Goal: Task Accomplishment & Management: Manage account settings

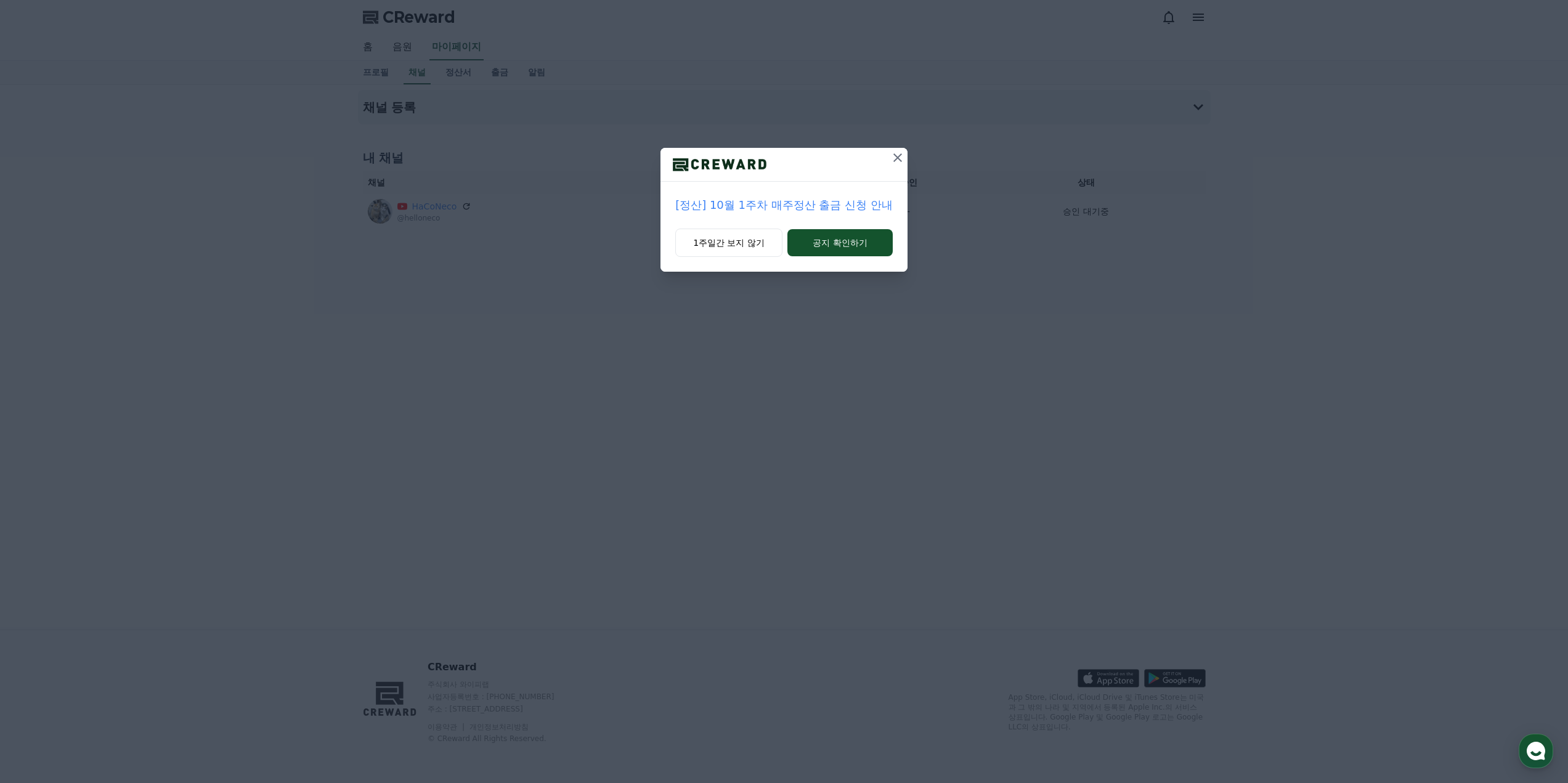
click at [892, 160] on icon at bounding box center [898, 158] width 15 height 15
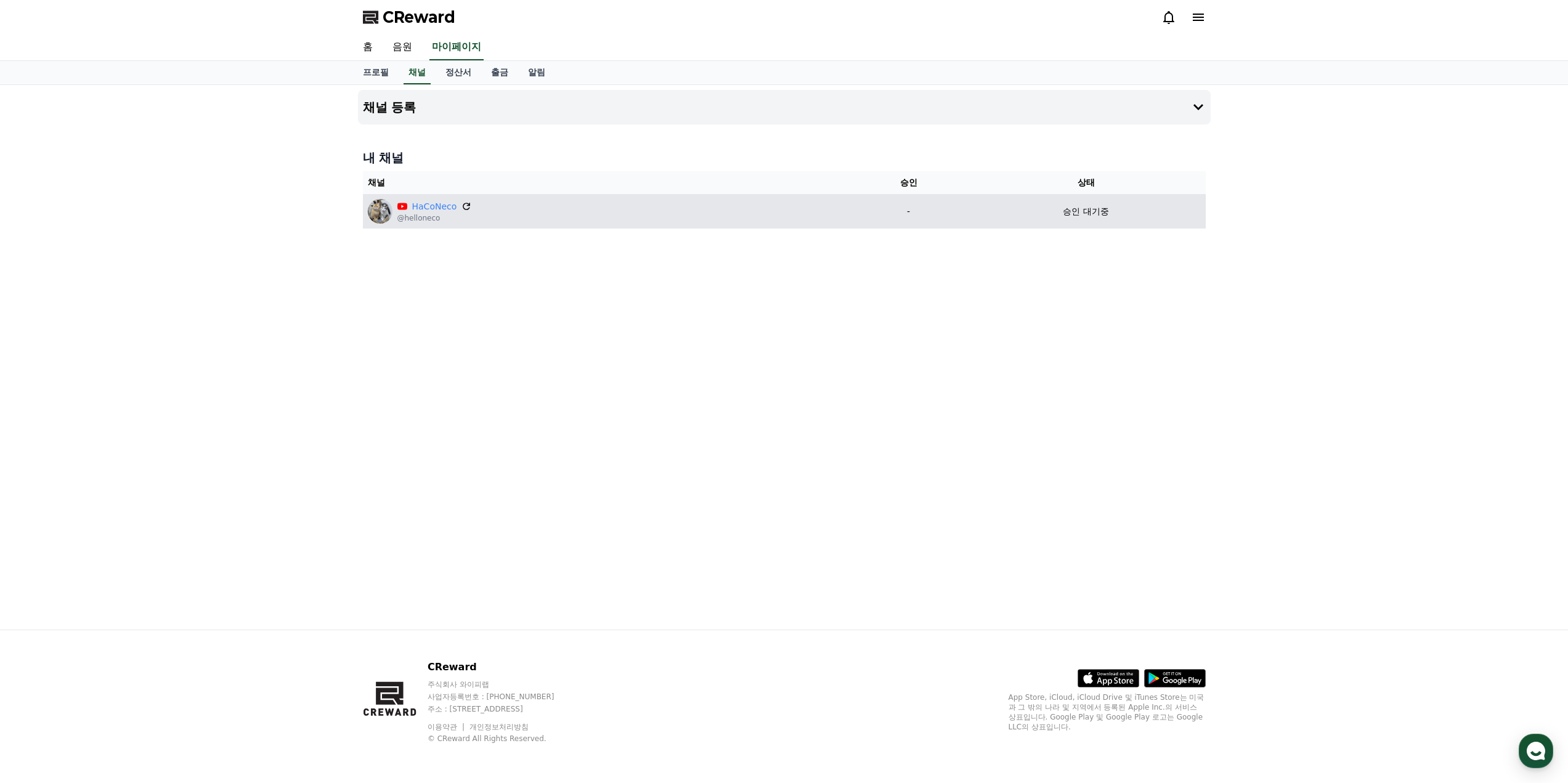
click at [463, 208] on icon at bounding box center [466, 206] width 11 height 11
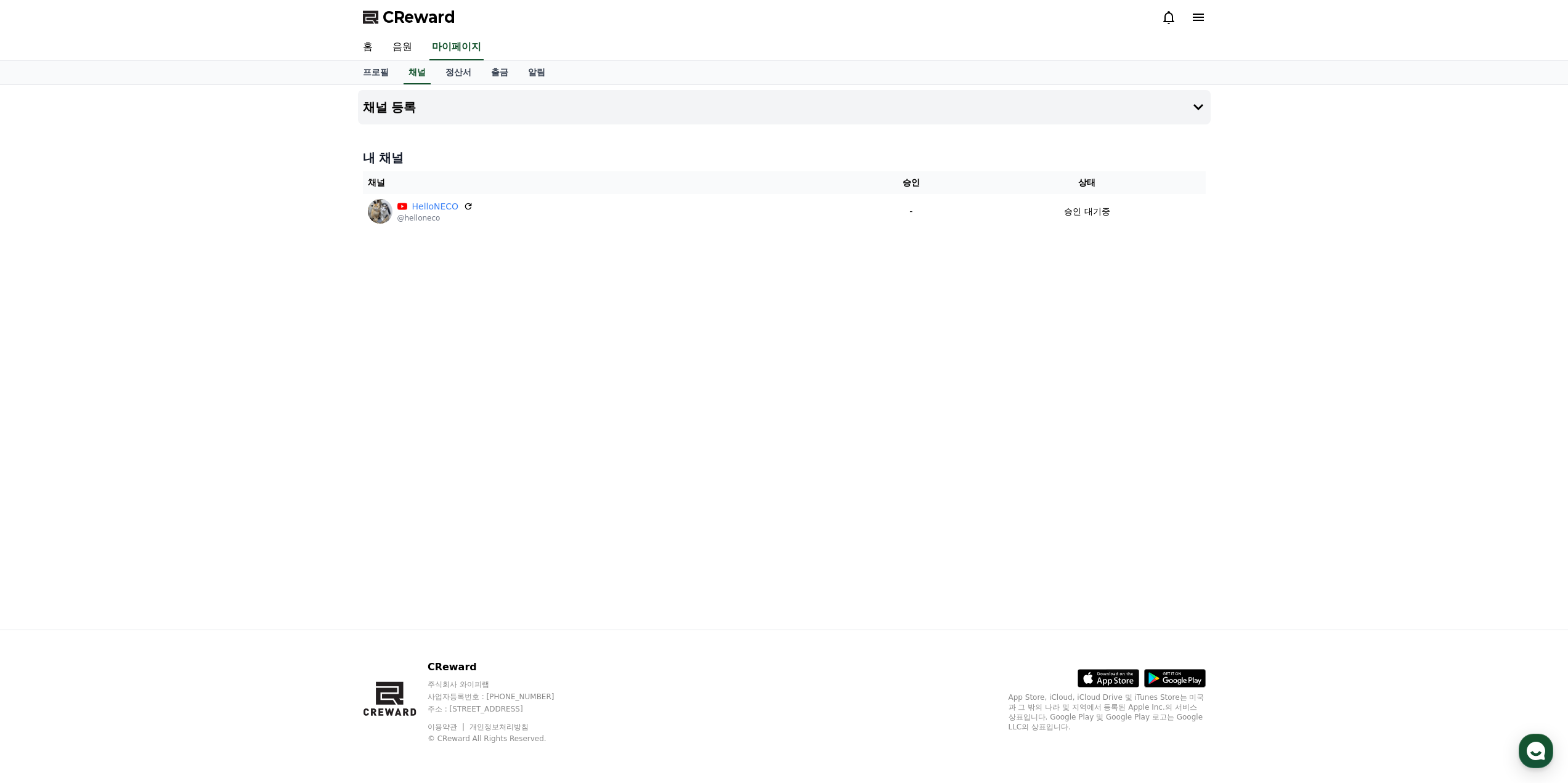
click at [624, 353] on div "채널 등록 내 채널 채널 승인 상태 HelloNECO @helloneco - 승인 대기중" at bounding box center [784, 357] width 862 height 545
click at [373, 72] on link "프로필" at bounding box center [375, 72] width 46 height 23
select select "**********"
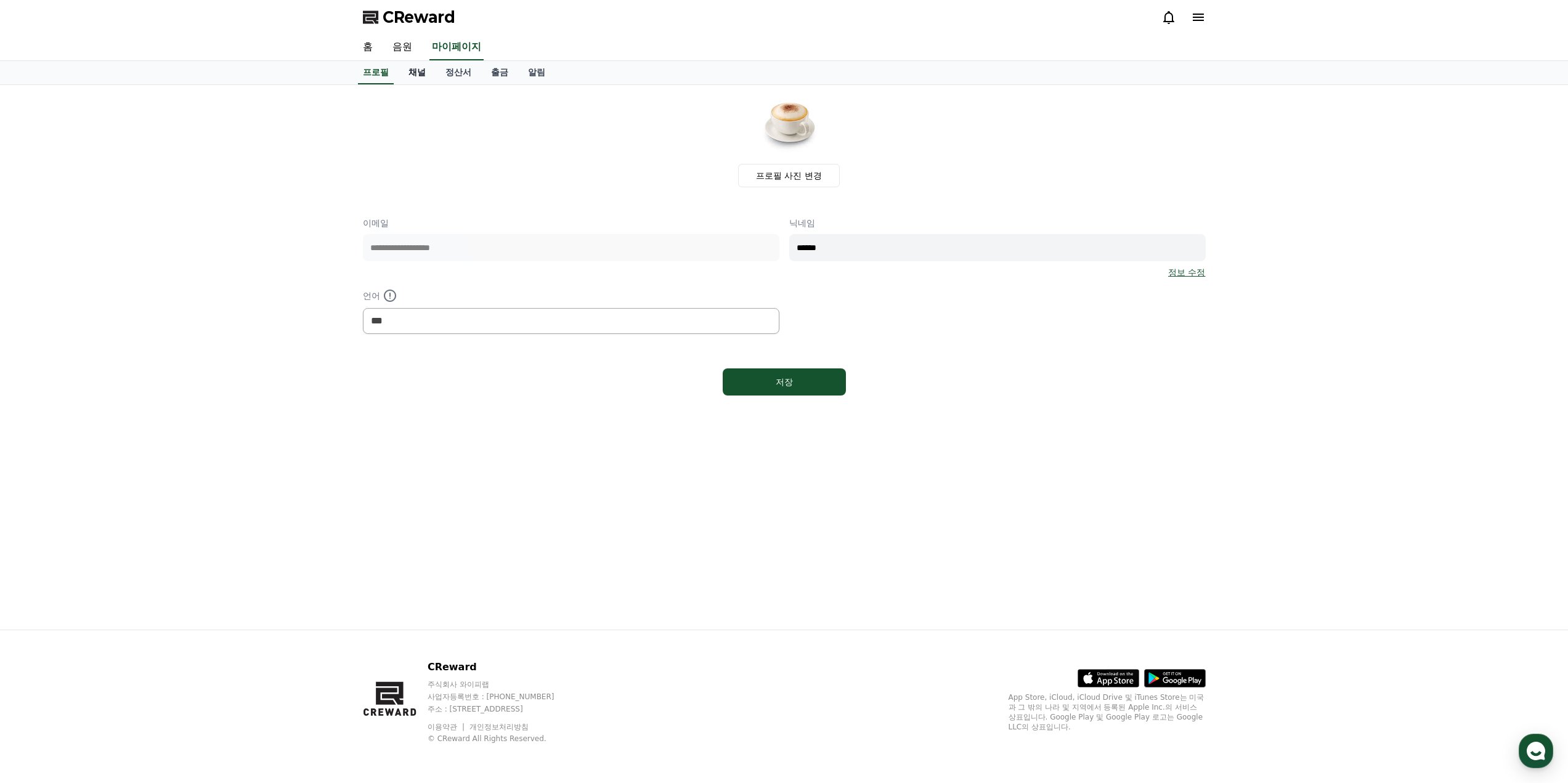
click at [419, 72] on link "채널" at bounding box center [416, 72] width 37 height 23
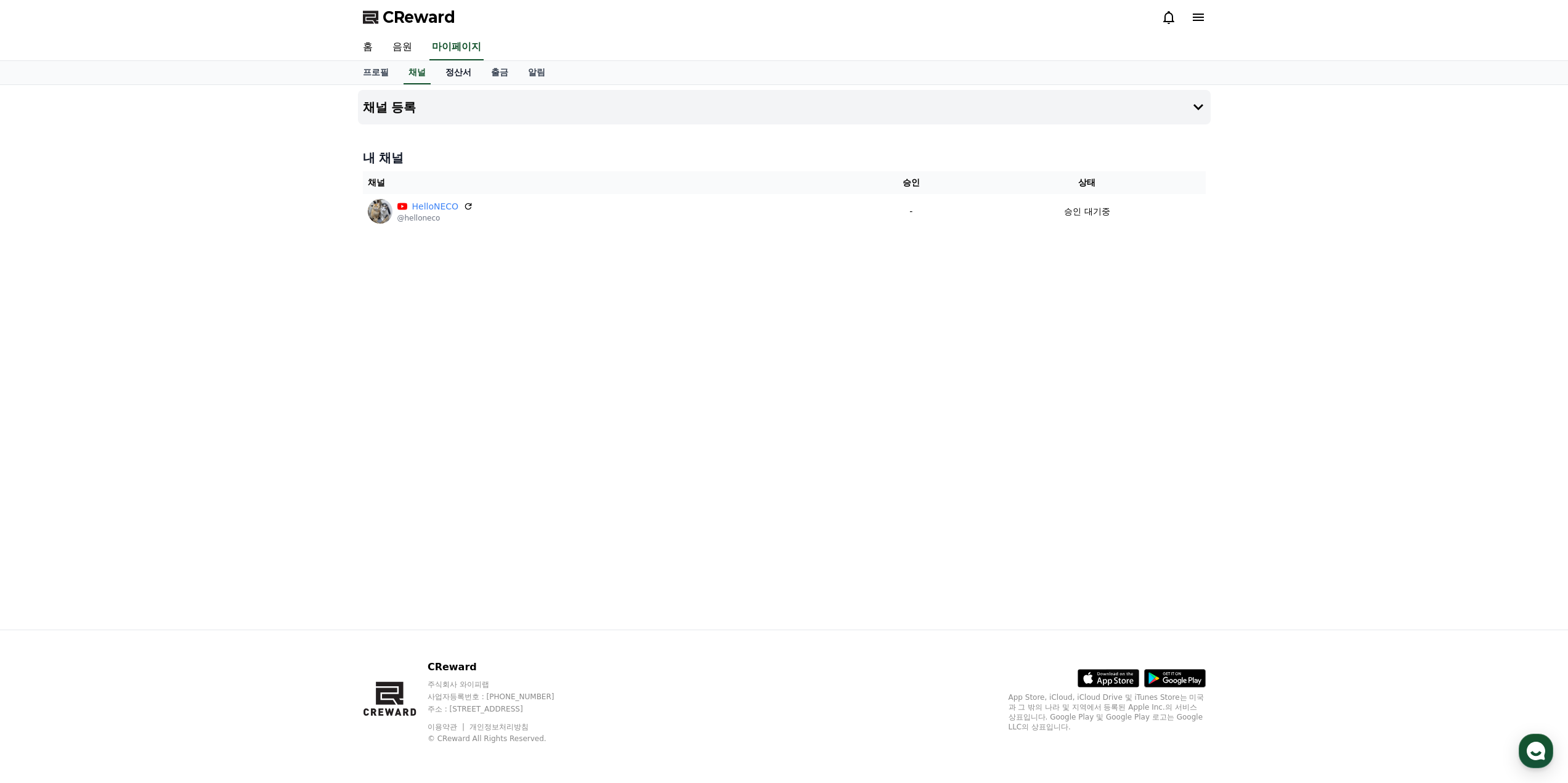
click at [452, 71] on link "정산서" at bounding box center [458, 72] width 46 height 23
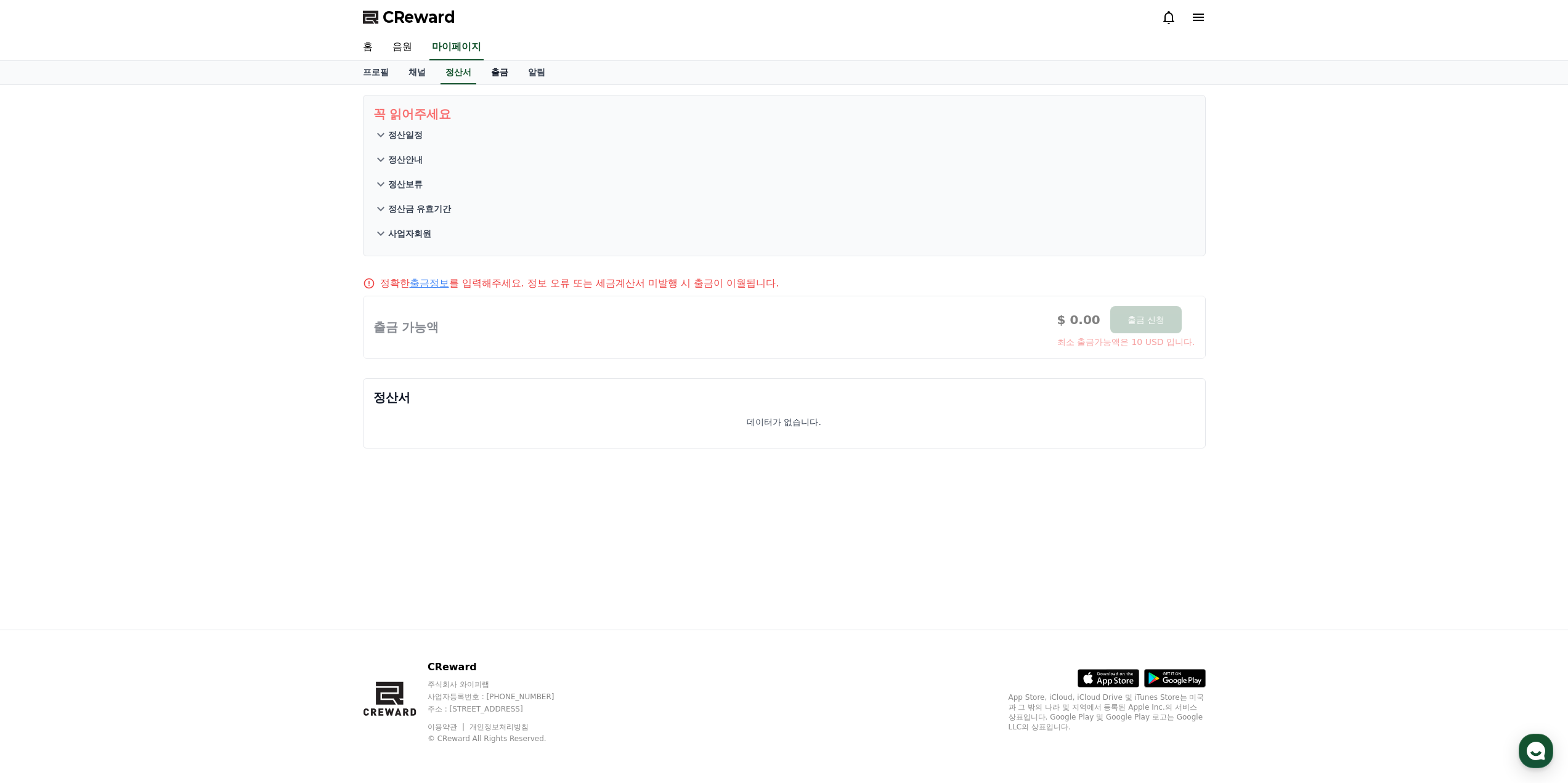
click at [497, 69] on link "출금" at bounding box center [499, 72] width 37 height 23
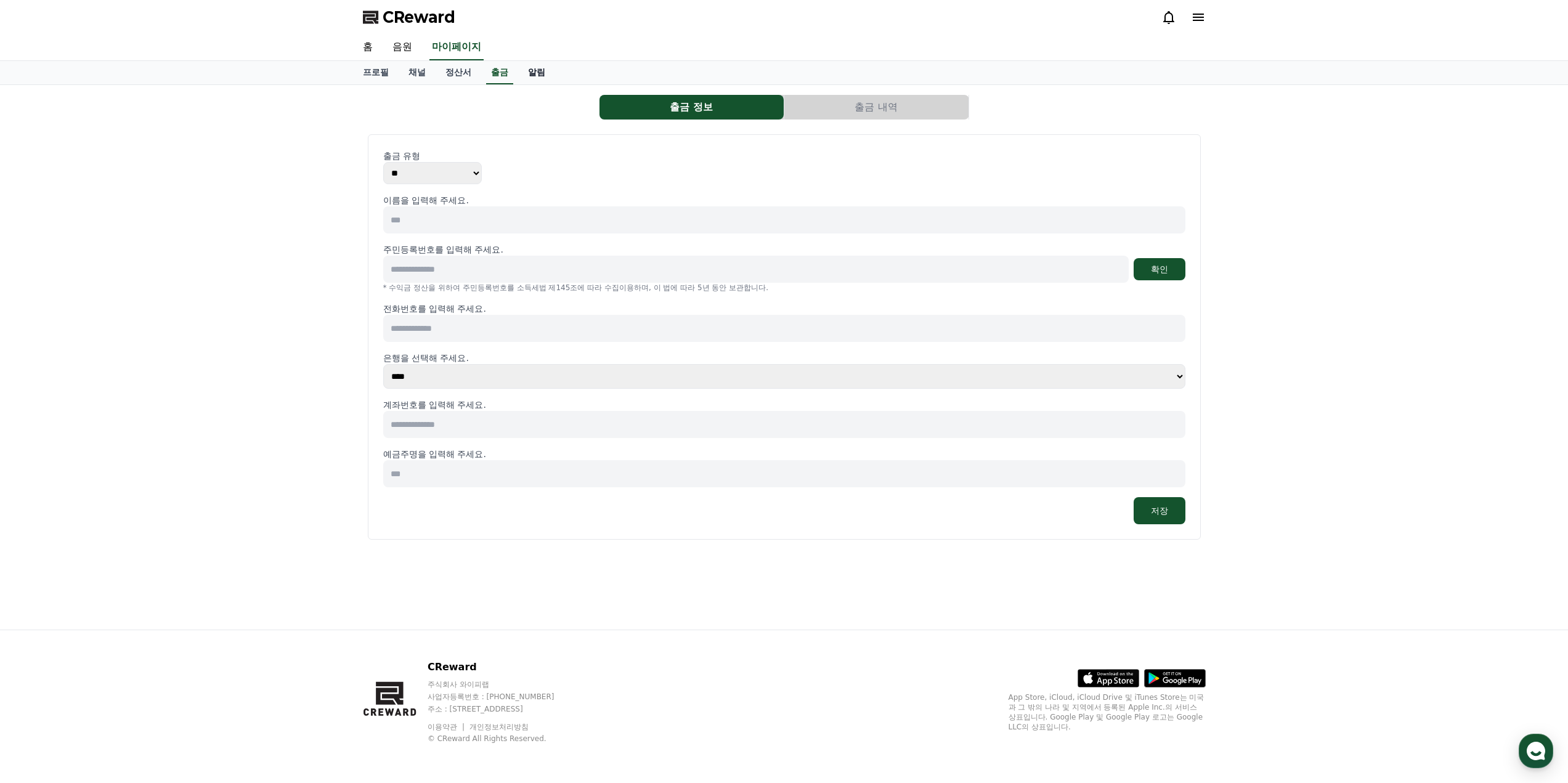
click at [541, 67] on link "알림" at bounding box center [536, 72] width 37 height 23
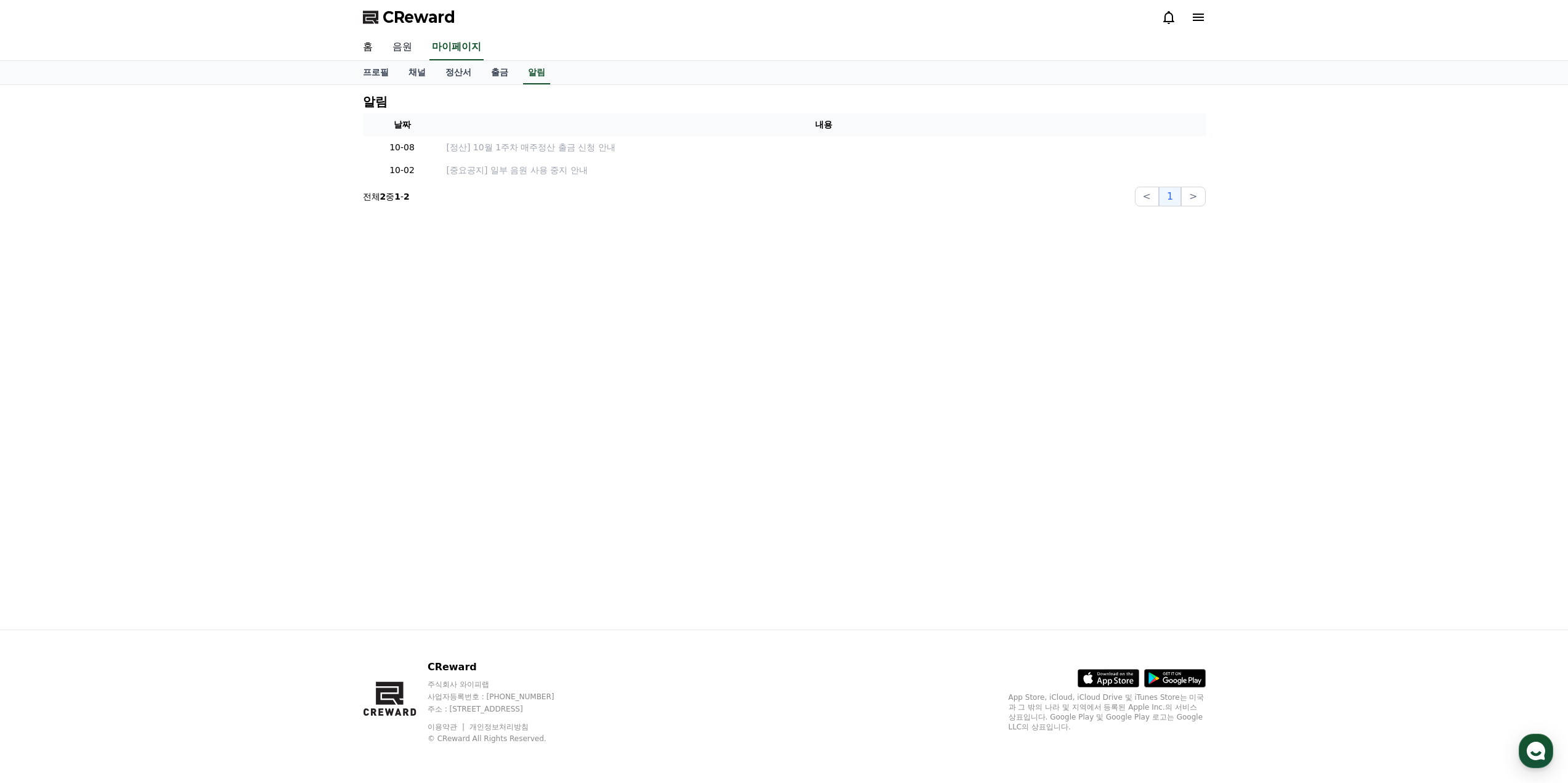
click at [402, 48] on link "음원" at bounding box center [402, 47] width 40 height 26
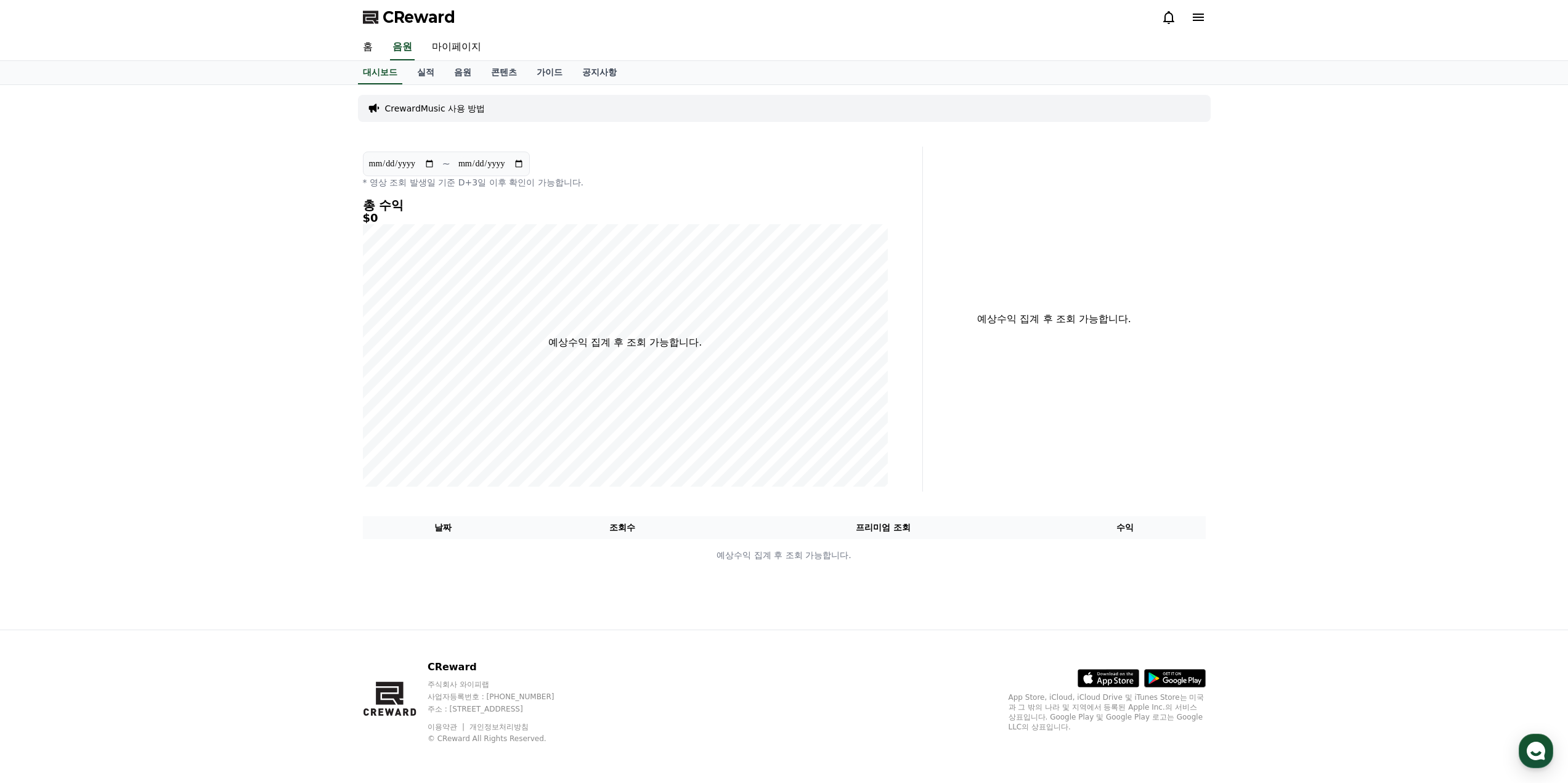
click at [439, 107] on p "CrewardMusic 사용 방법" at bounding box center [435, 108] width 100 height 12
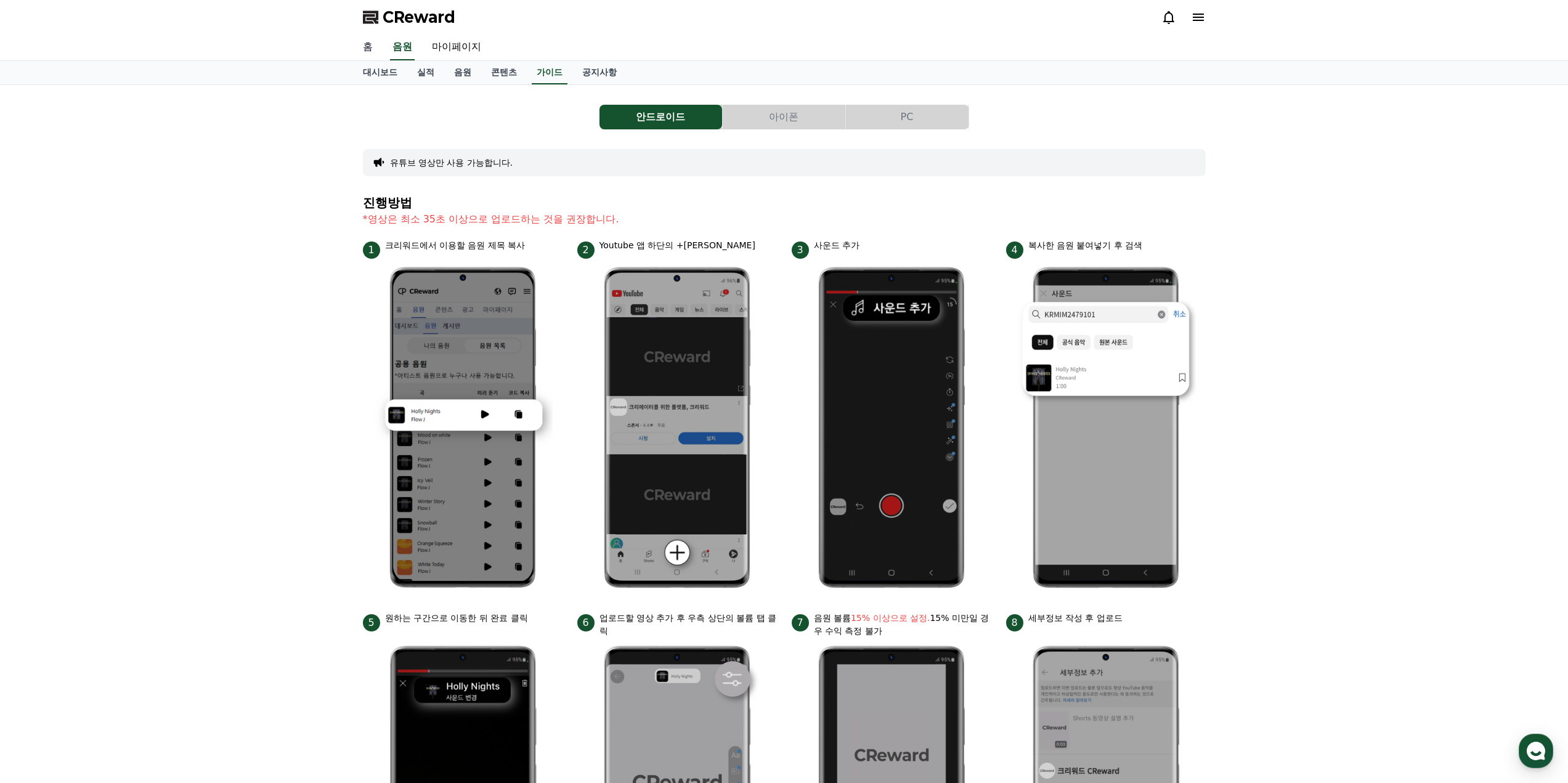
click at [374, 51] on link "홈" at bounding box center [368, 47] width 30 height 26
click at [462, 45] on link "마이페이지" at bounding box center [457, 47] width 69 height 26
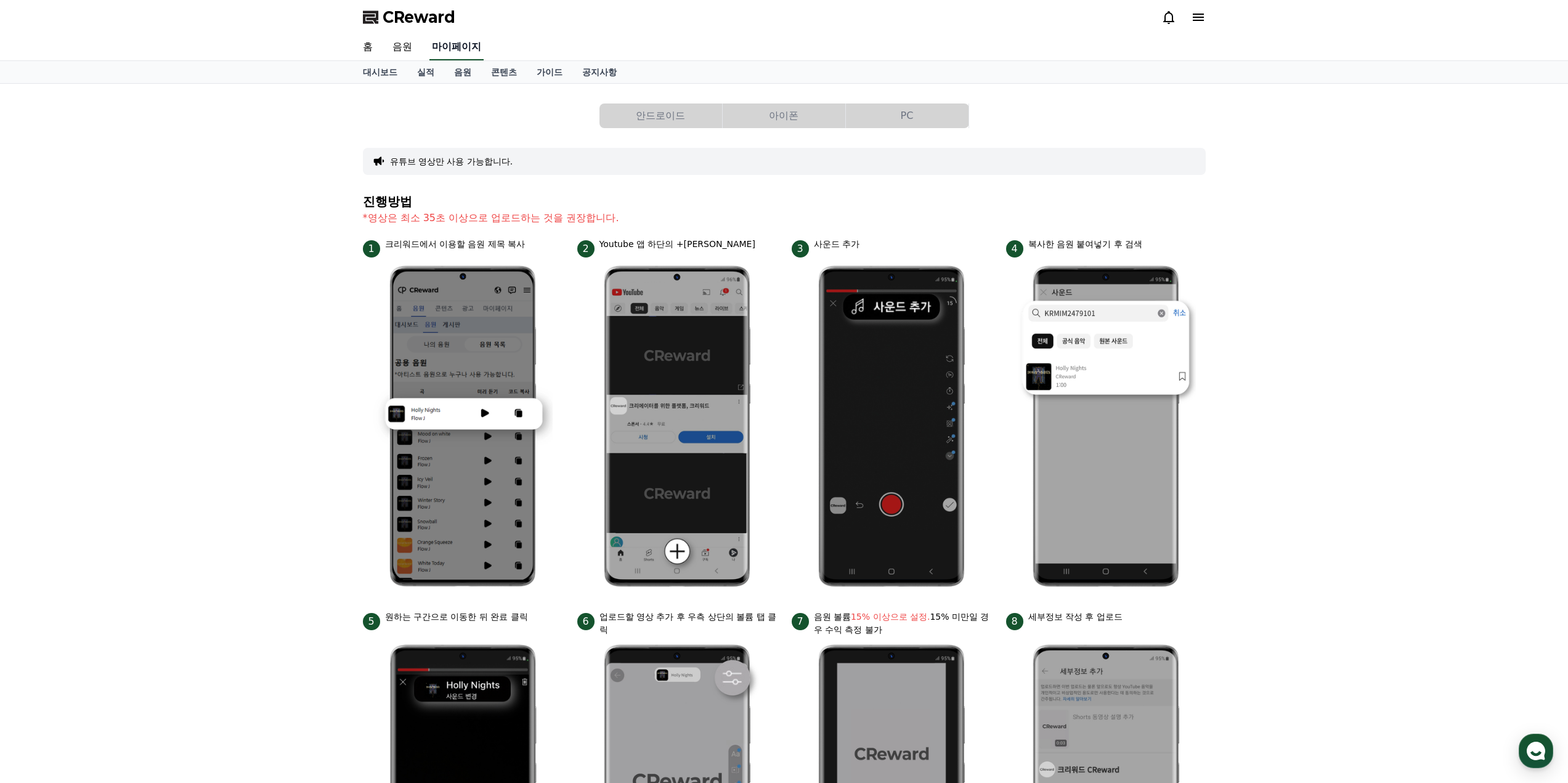
select select "**********"
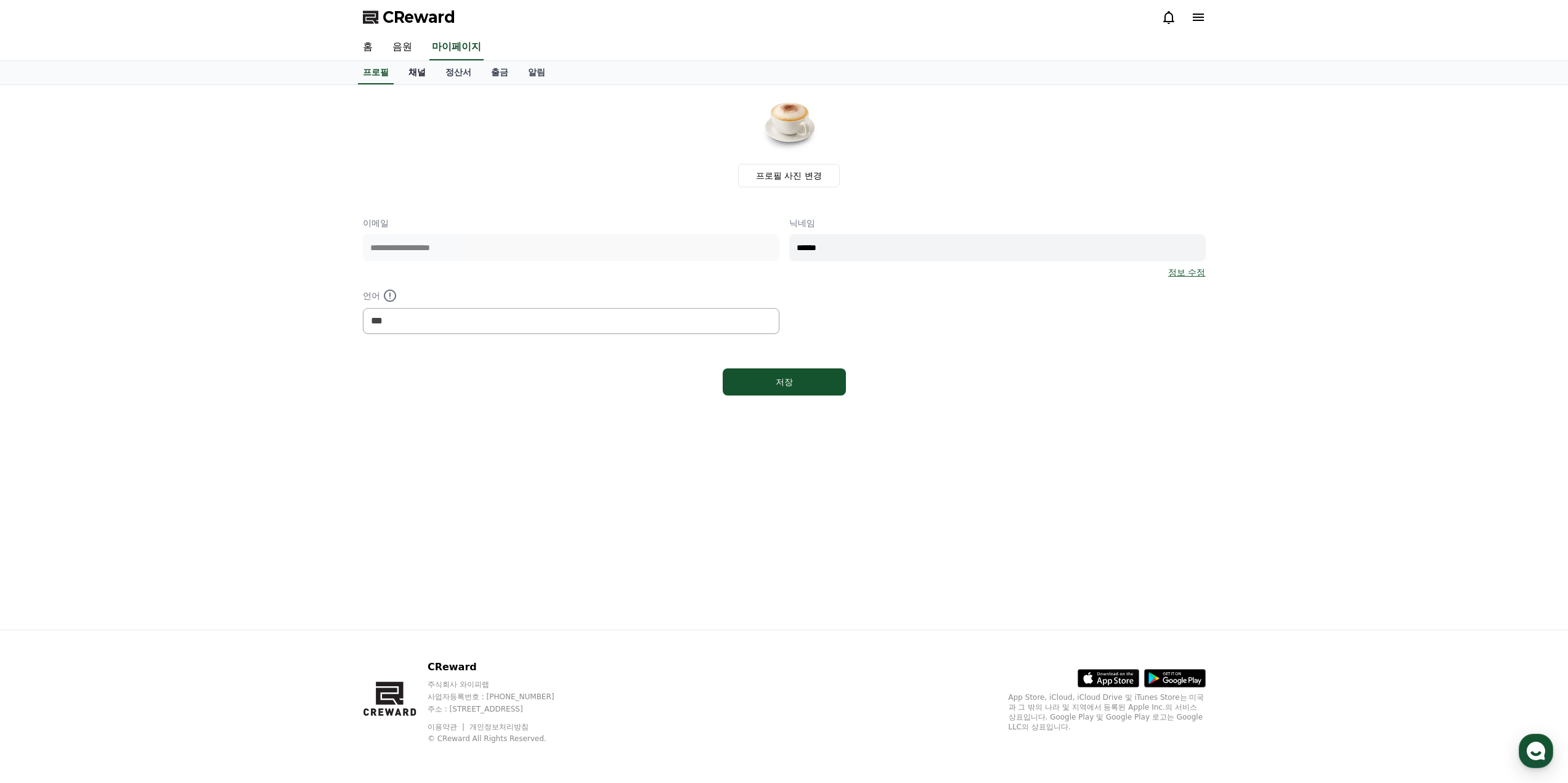
click at [415, 72] on link "채널" at bounding box center [416, 72] width 37 height 23
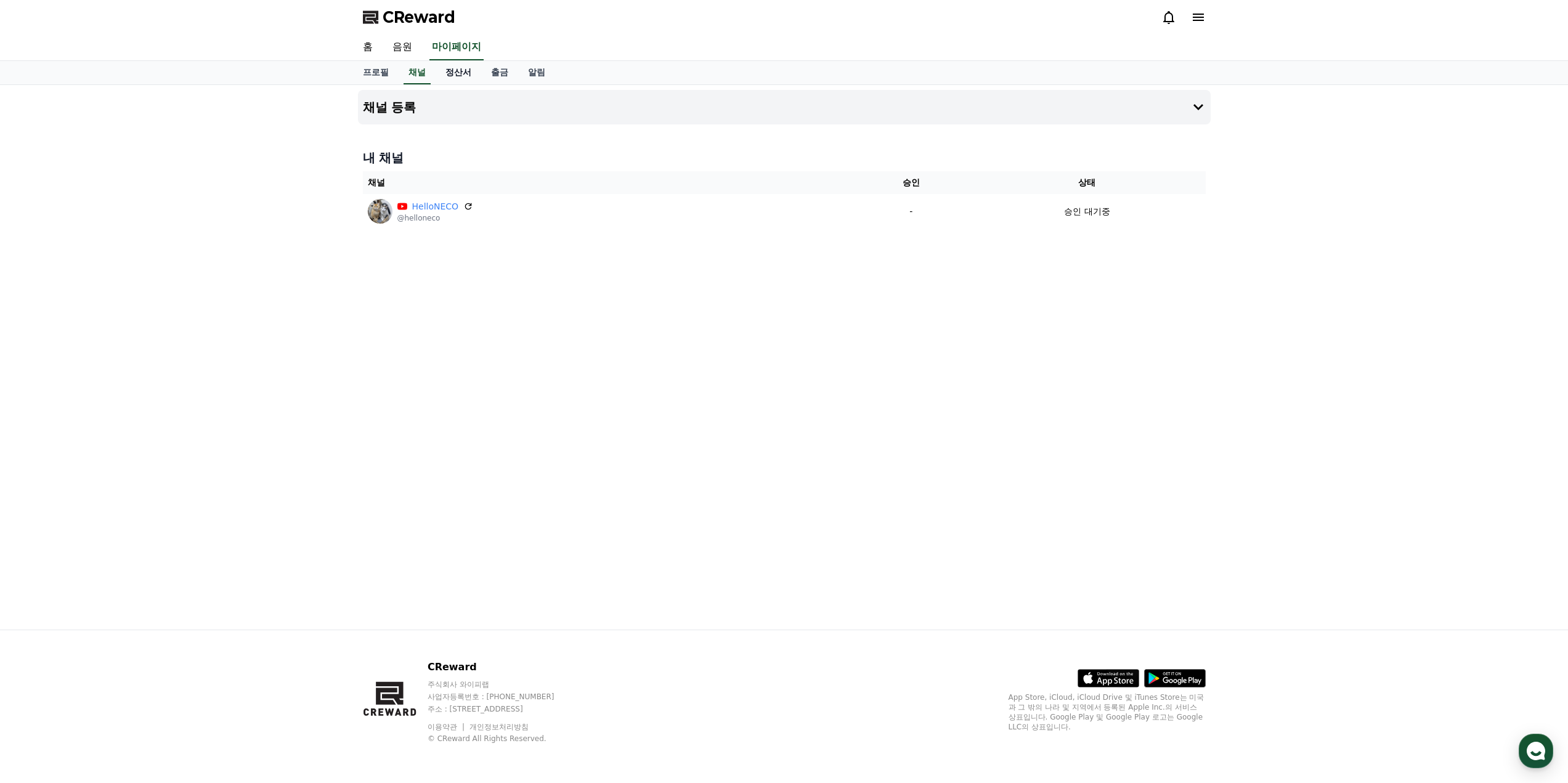
click at [461, 77] on link "정산서" at bounding box center [458, 72] width 46 height 23
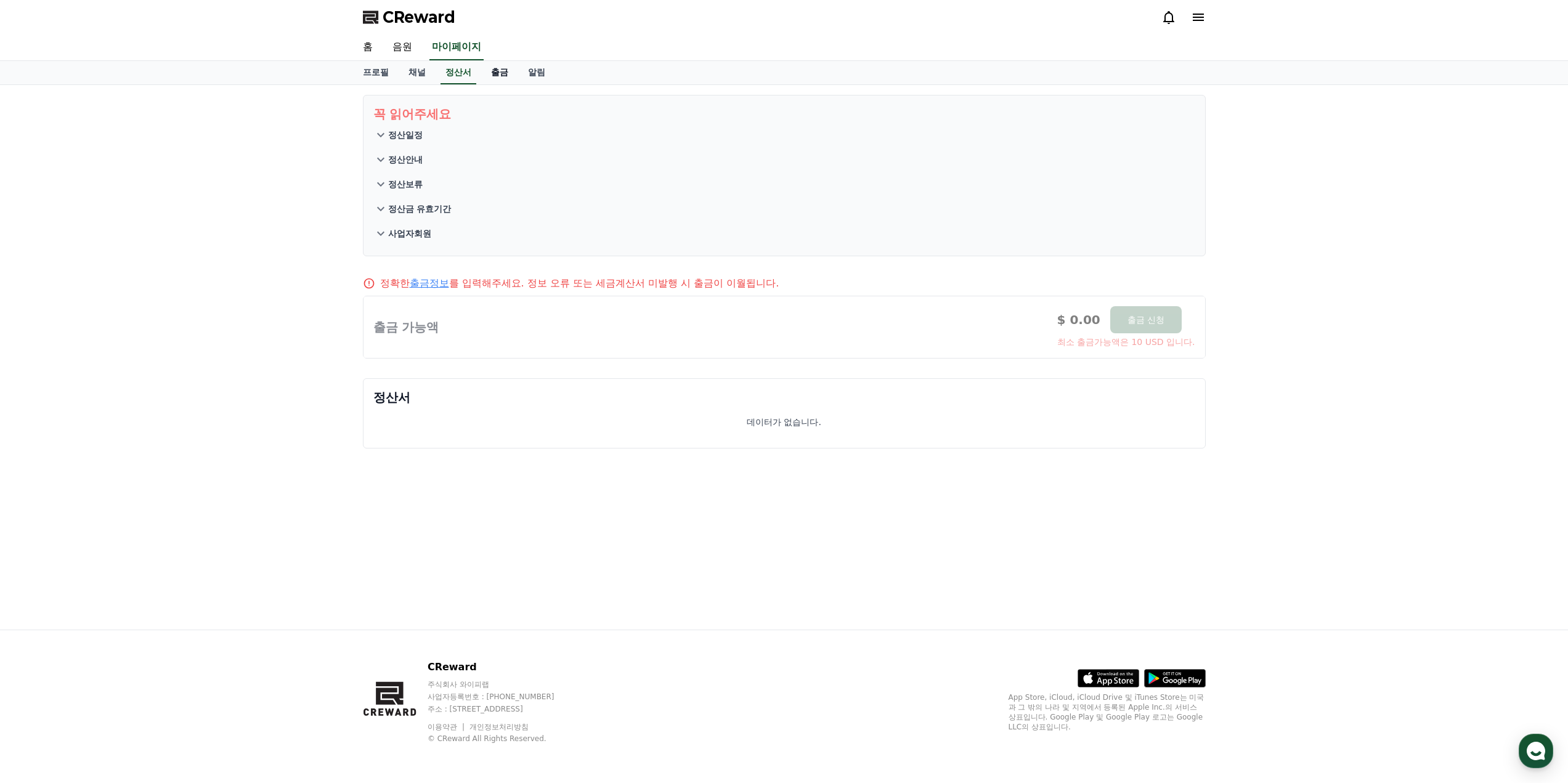
click at [495, 74] on link "출금" at bounding box center [499, 72] width 37 height 23
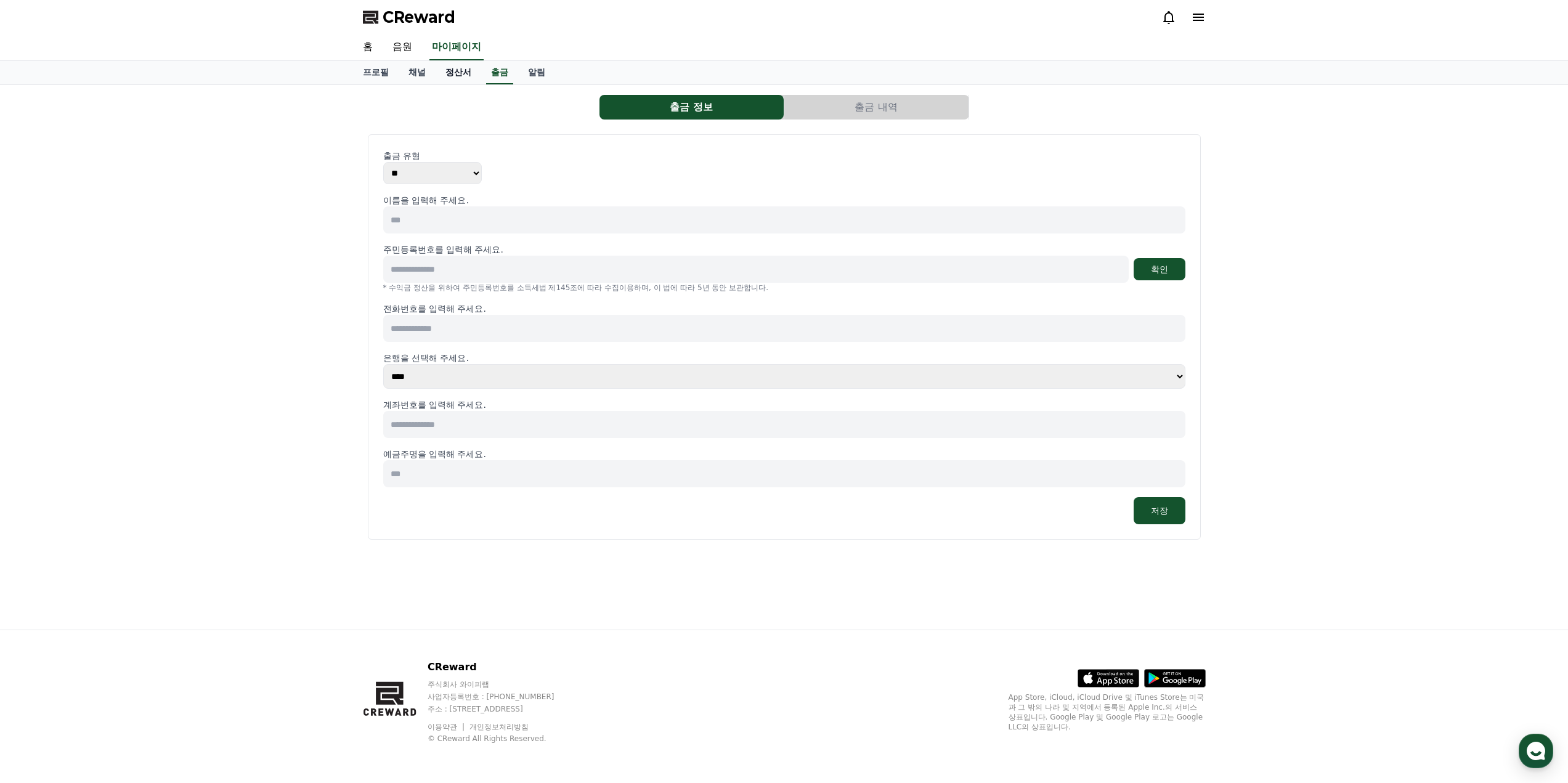
click at [462, 76] on link "정산서" at bounding box center [458, 72] width 46 height 23
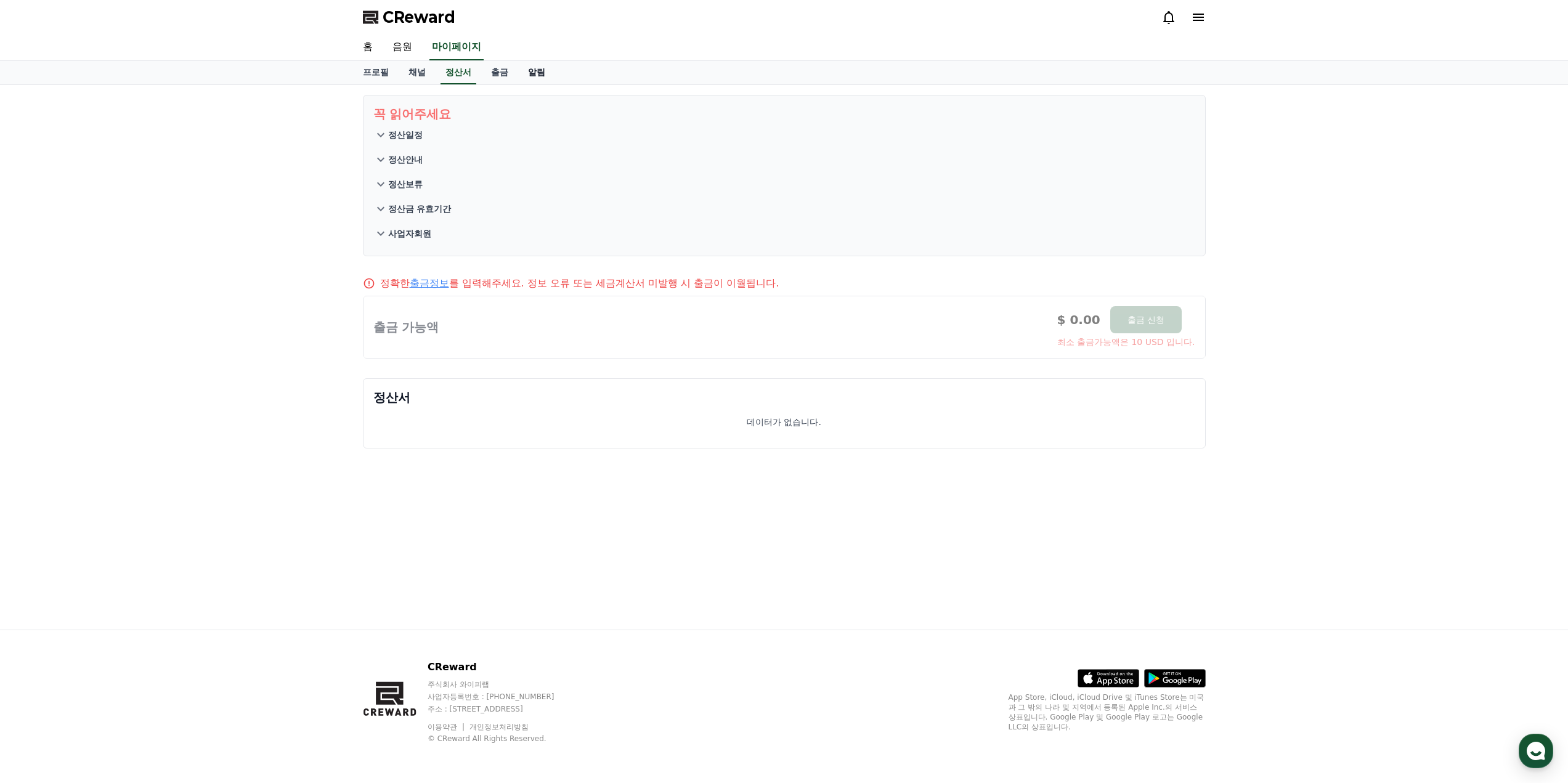
click at [531, 75] on link "알림" at bounding box center [536, 72] width 37 height 23
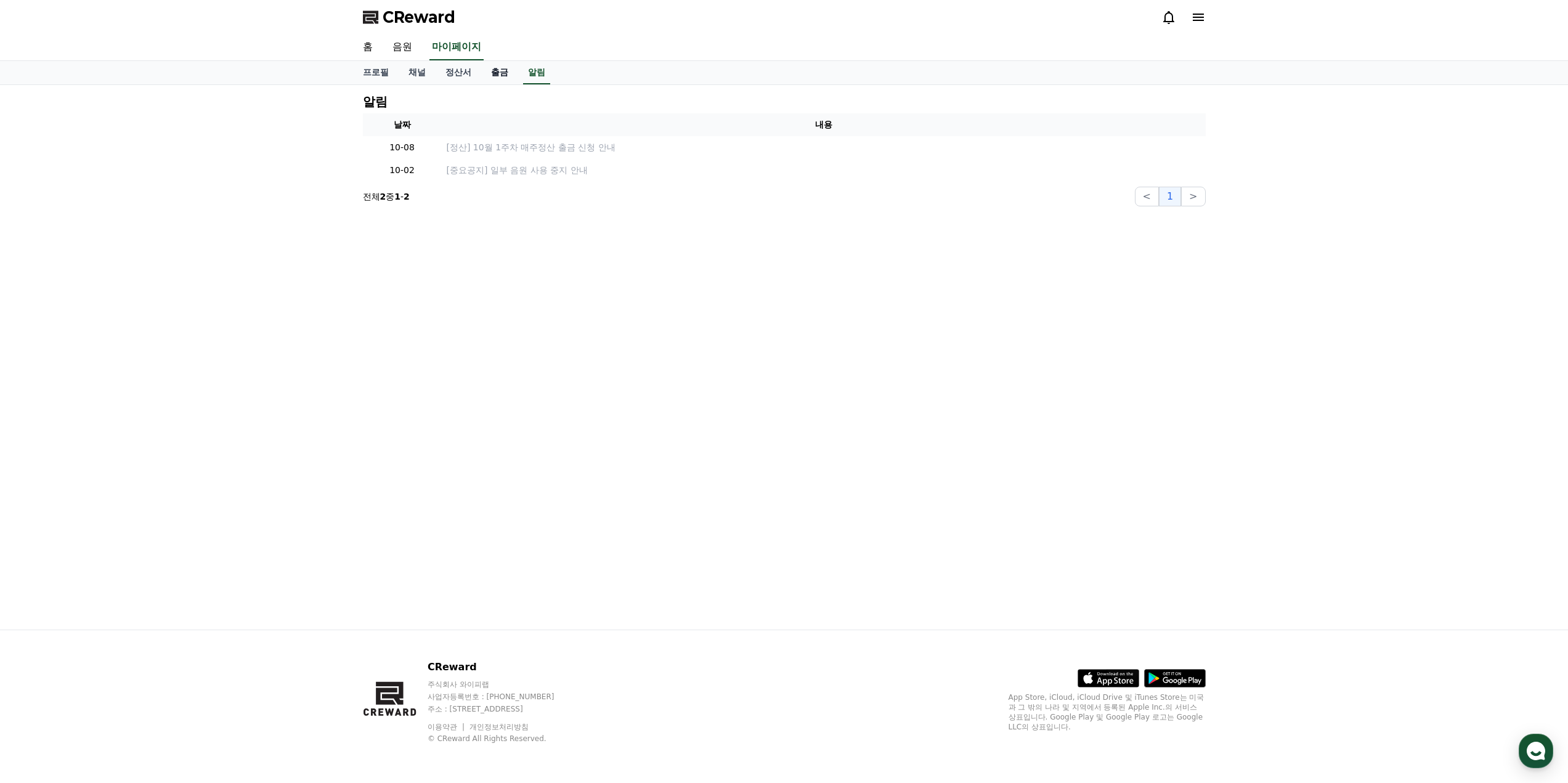
click at [506, 77] on link "출금" at bounding box center [499, 72] width 37 height 23
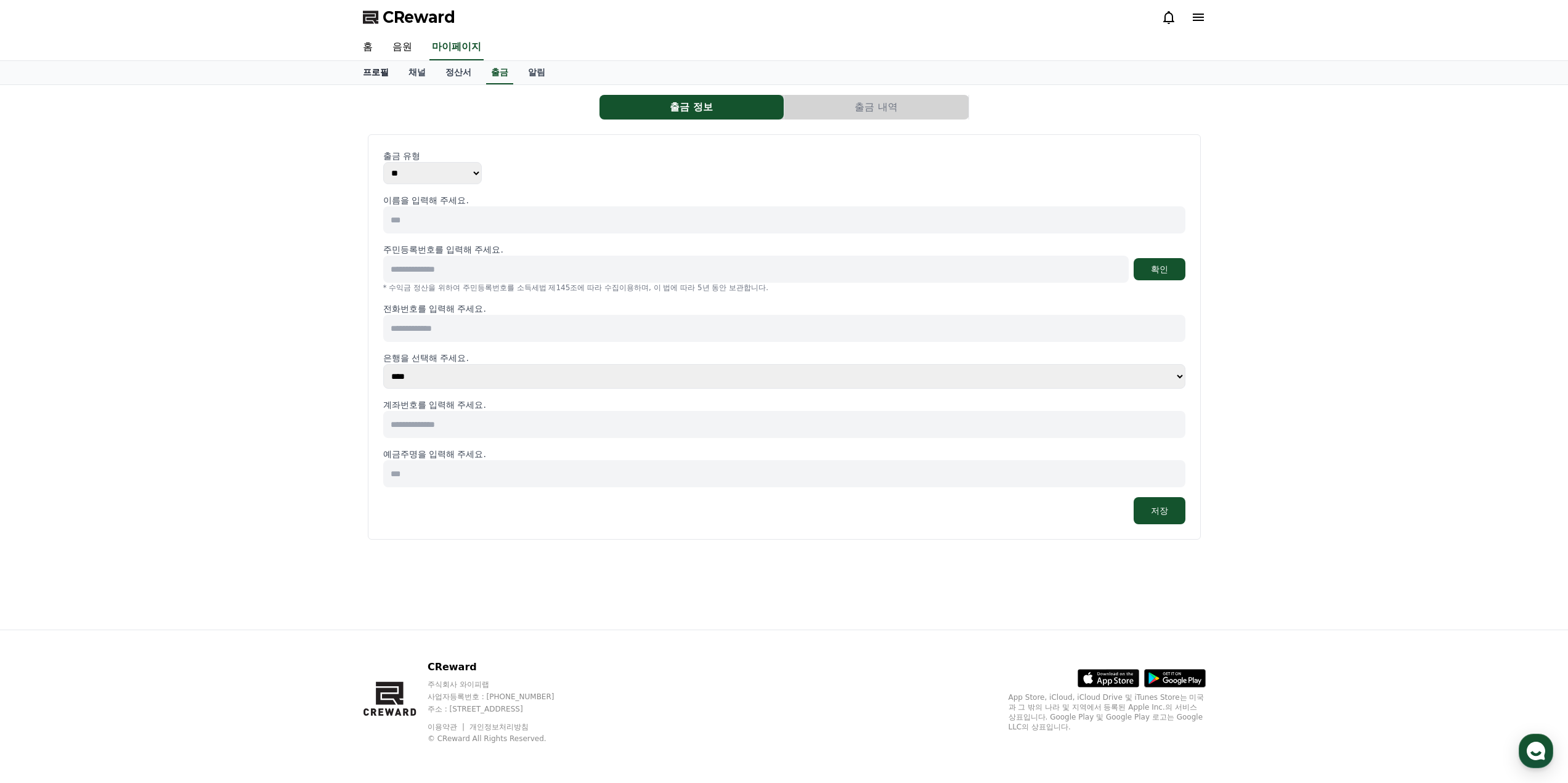
click at [377, 77] on link "프로필" at bounding box center [375, 72] width 46 height 23
select select "**********"
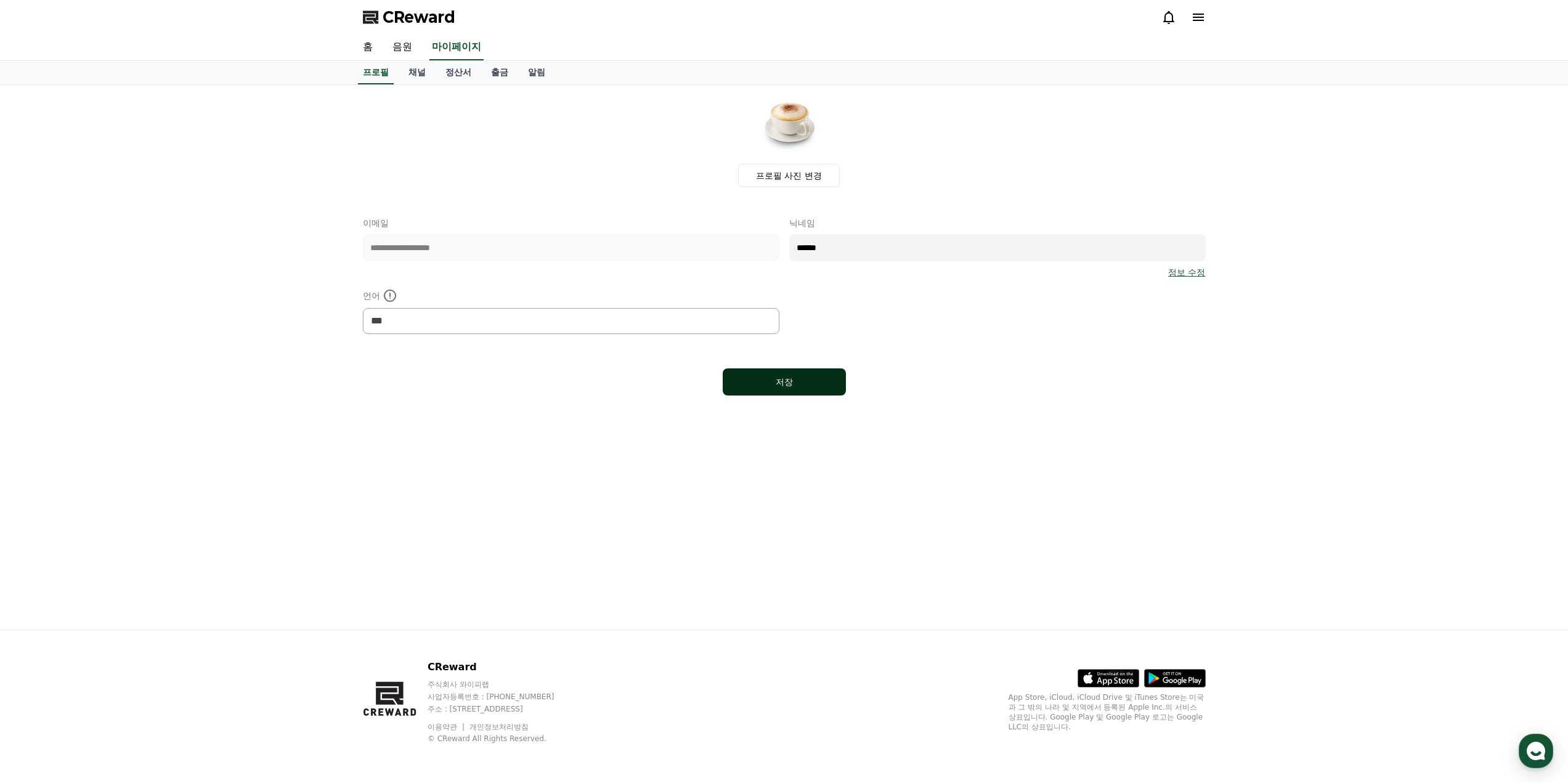
click at [774, 377] on div "저장" at bounding box center [784, 382] width 74 height 12
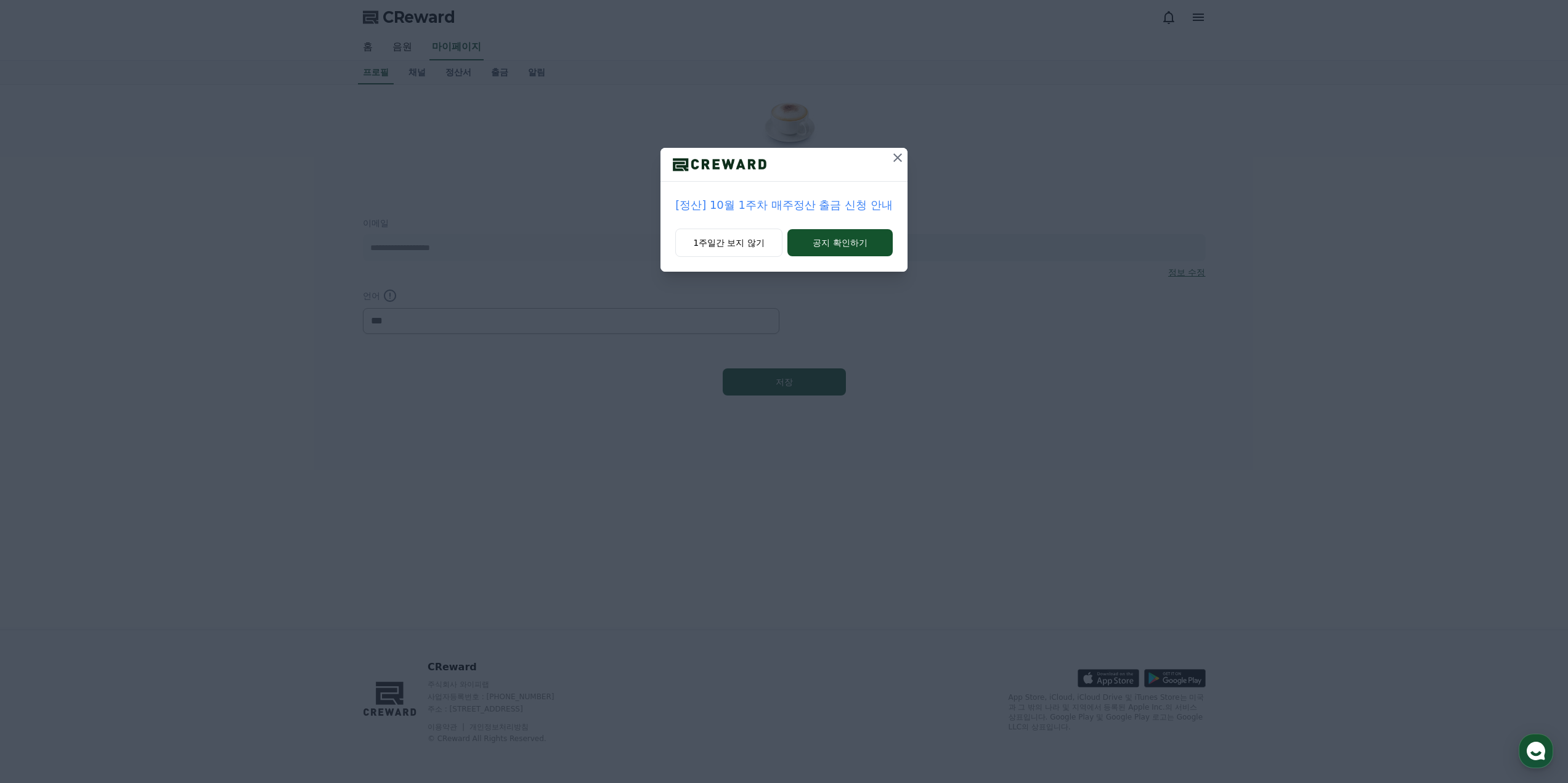
select select "**********"
click at [886, 157] on div at bounding box center [784, 164] width 247 height 34
click at [891, 157] on icon at bounding box center [898, 158] width 15 height 15
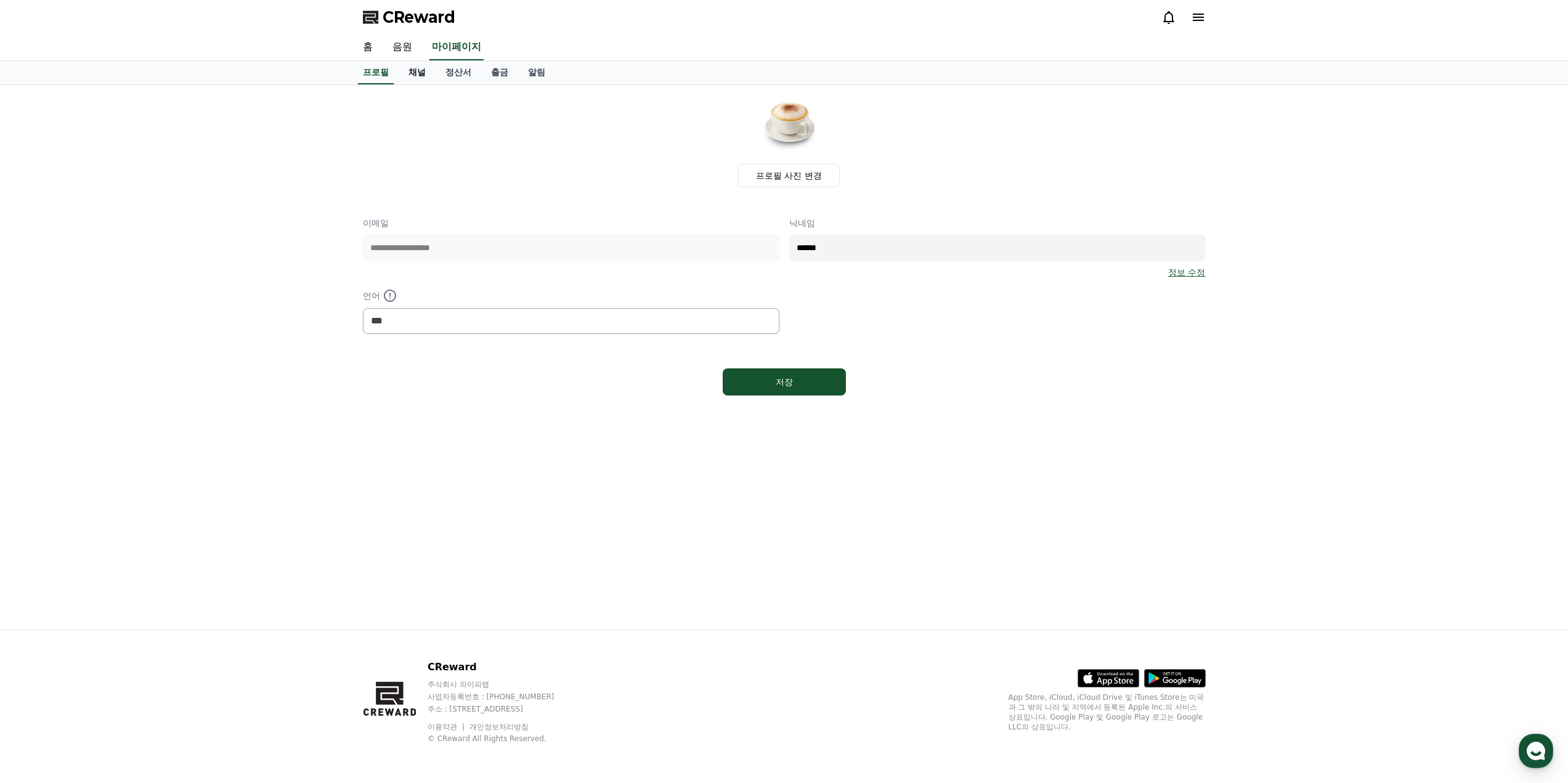
click at [426, 75] on link "채널" at bounding box center [416, 72] width 37 height 23
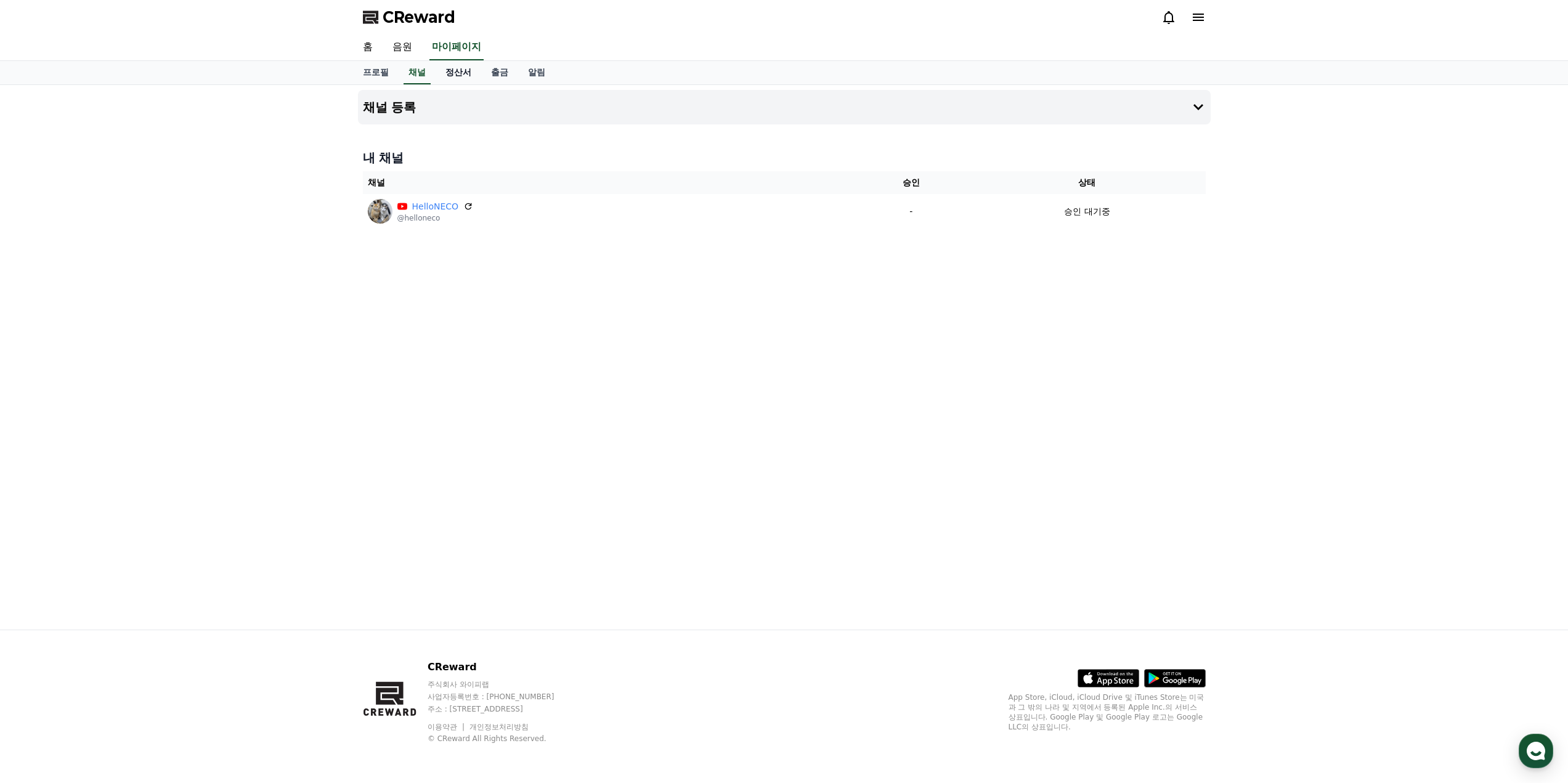
click at [451, 73] on link "정산서" at bounding box center [458, 72] width 46 height 23
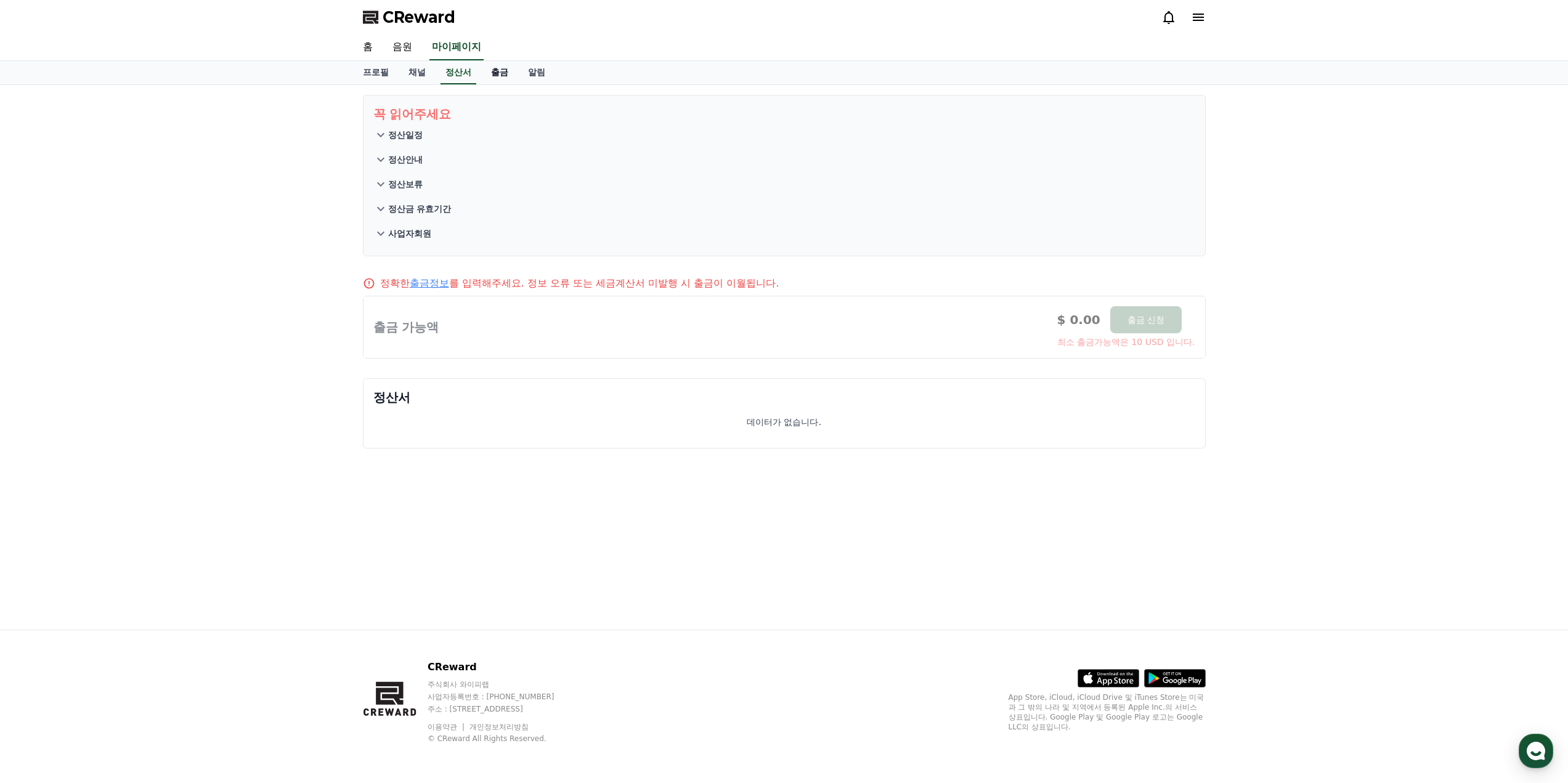
click at [506, 73] on link "출금" at bounding box center [499, 72] width 37 height 23
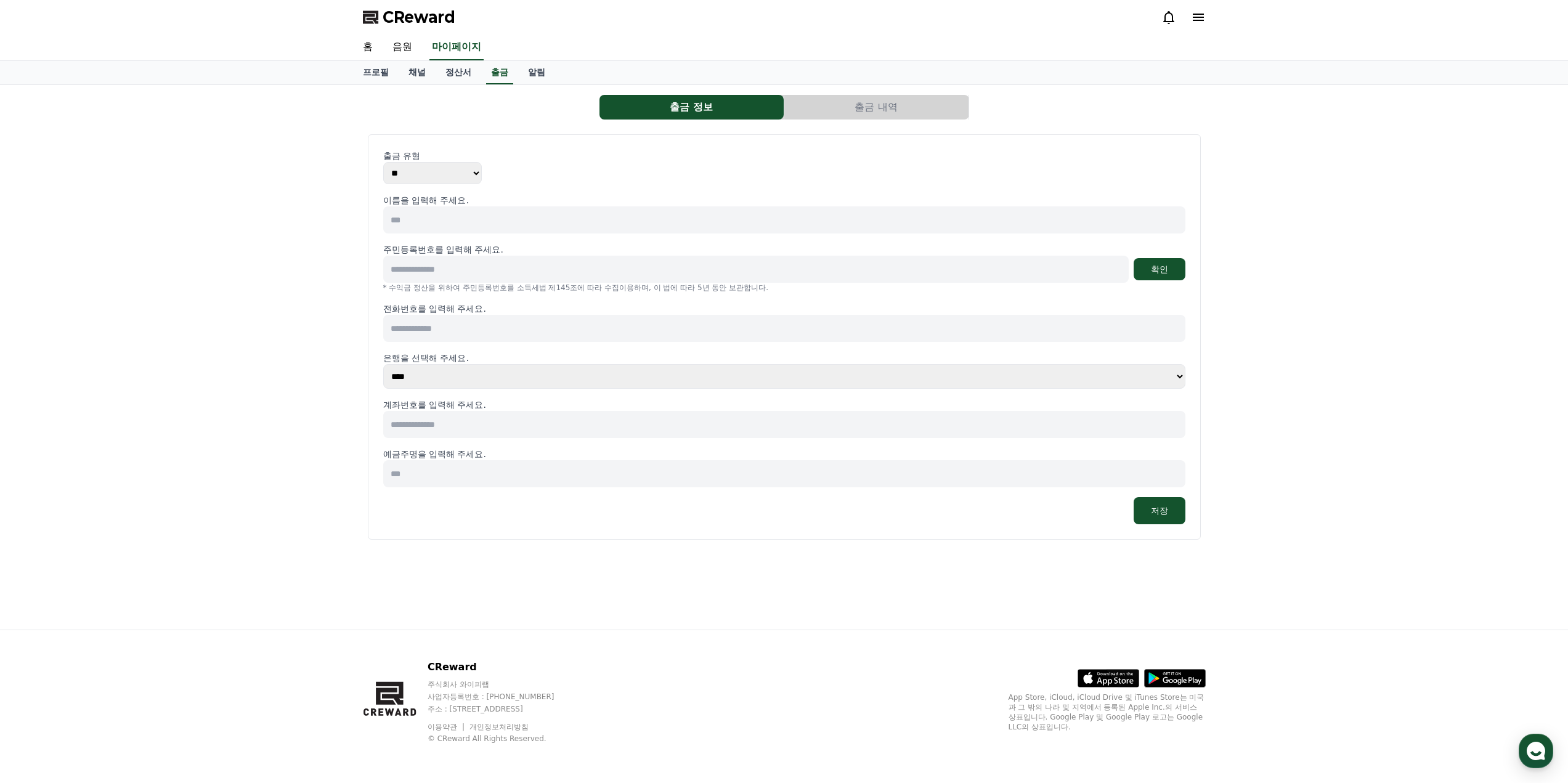
click at [1362, 485] on div "출금 정보 출금 내역 출금 유형 ** *** 이름을 입력해 주세요. 주민등록번호를 입력해 주세요. 확인 * 수익금 정산을 위하여 주민등록번호를…" at bounding box center [784, 357] width 1568 height 545
click at [409, 69] on link "채널" at bounding box center [416, 72] width 37 height 23
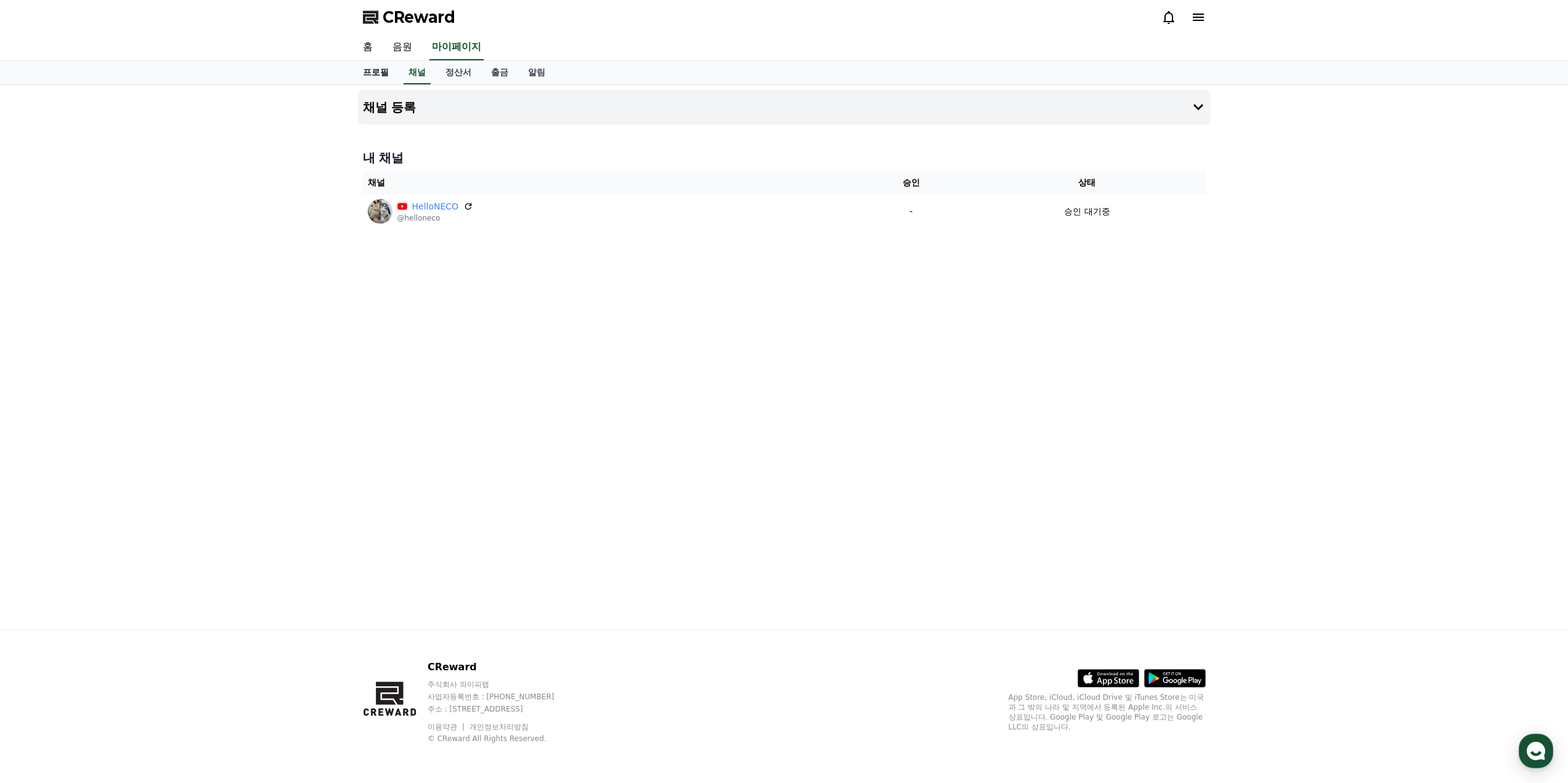
click at [370, 75] on link "프로필" at bounding box center [375, 72] width 46 height 23
select select "**********"
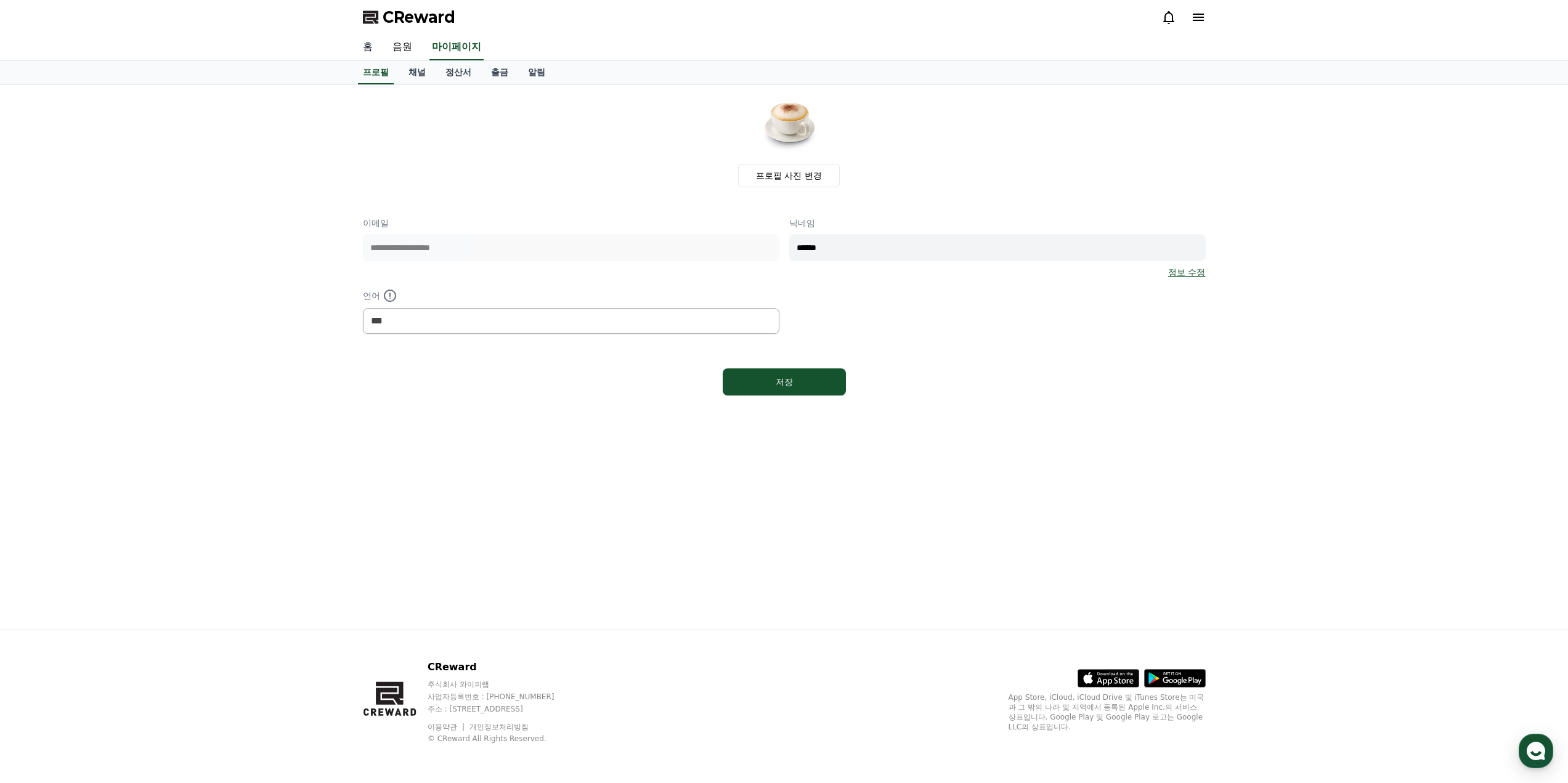
click at [369, 46] on link "홈" at bounding box center [368, 47] width 30 height 26
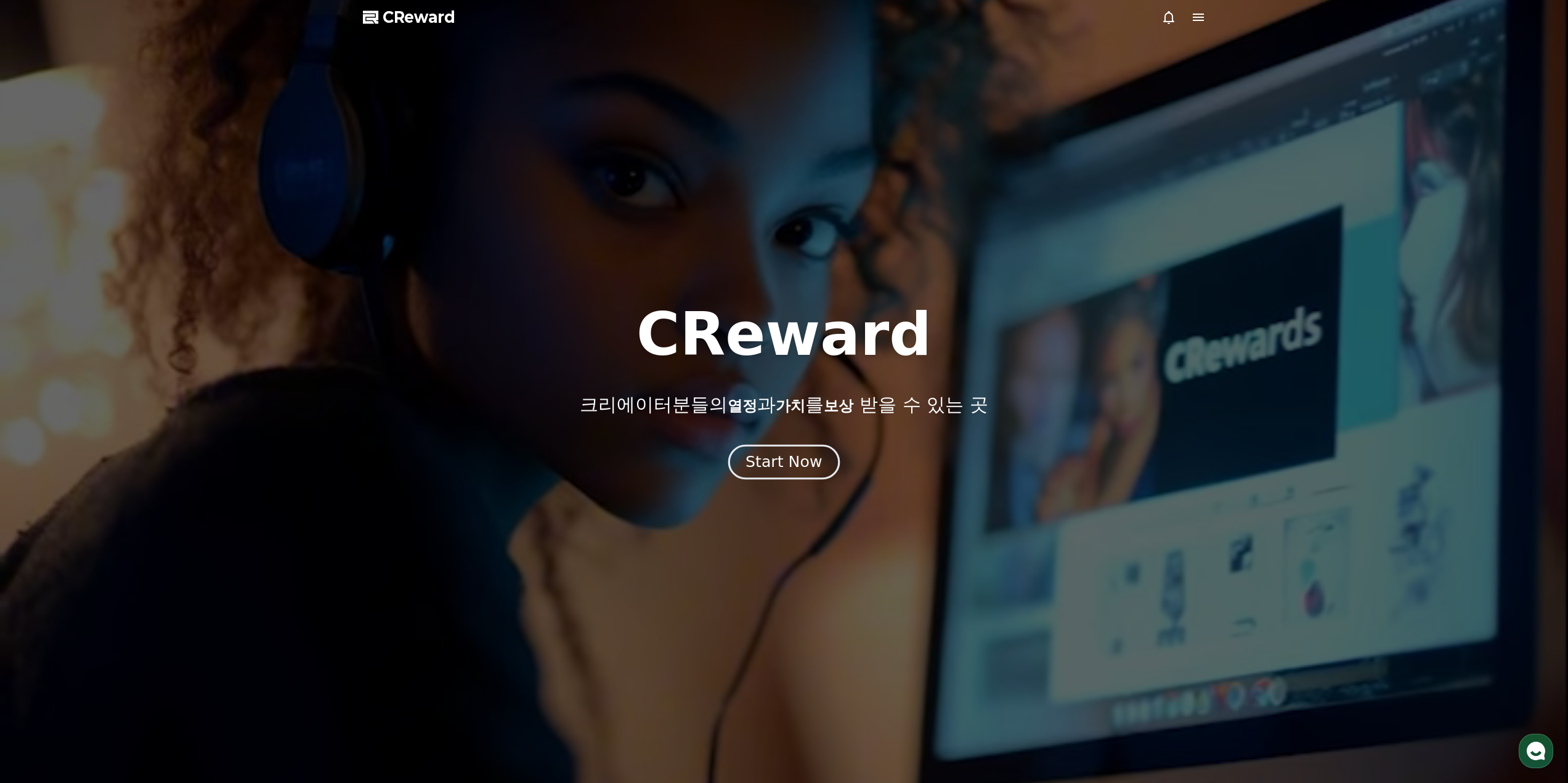
click at [765, 462] on div "Start Now" at bounding box center [784, 462] width 76 height 21
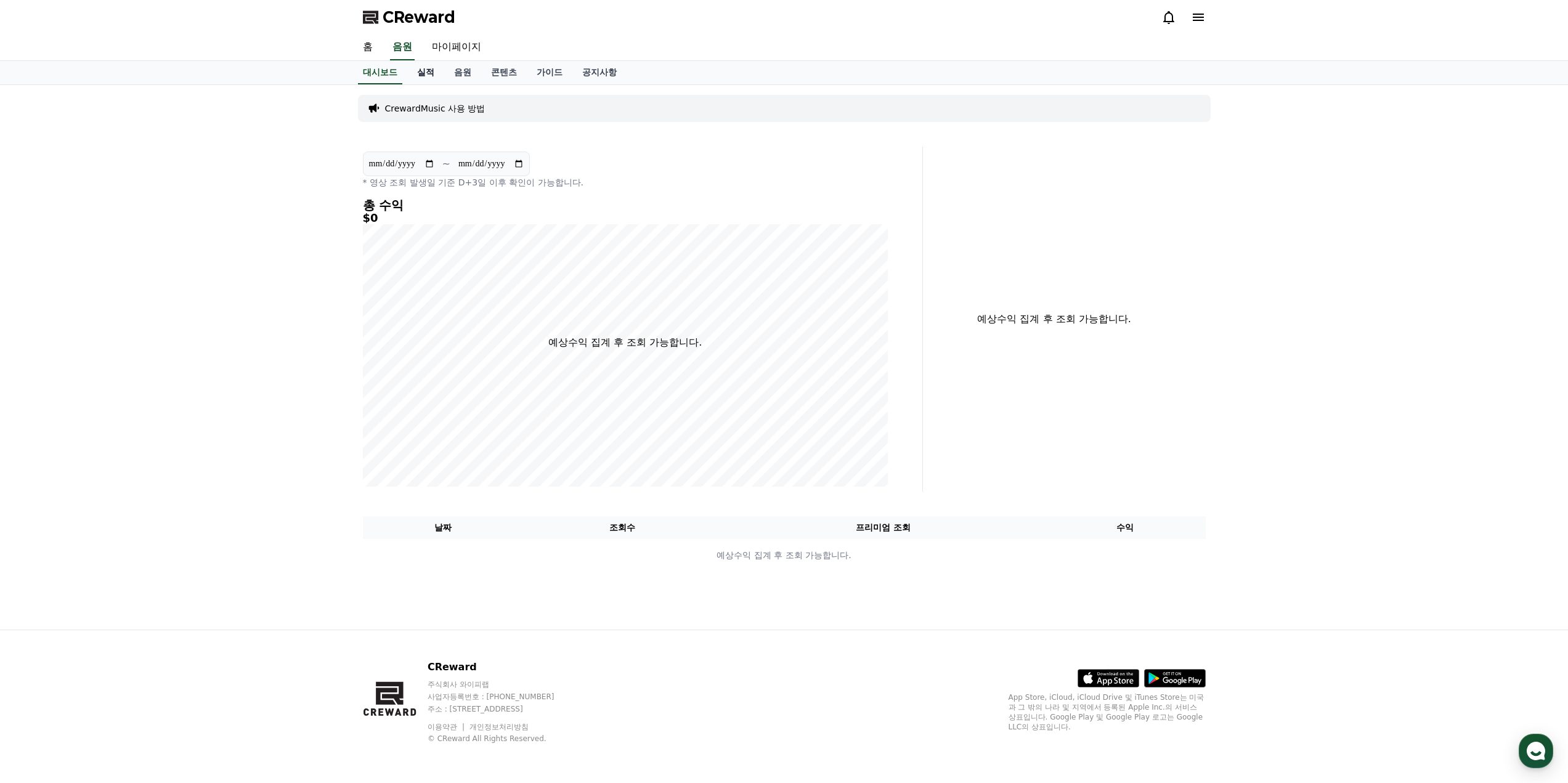
click at [422, 70] on link "실적" at bounding box center [425, 72] width 37 height 23
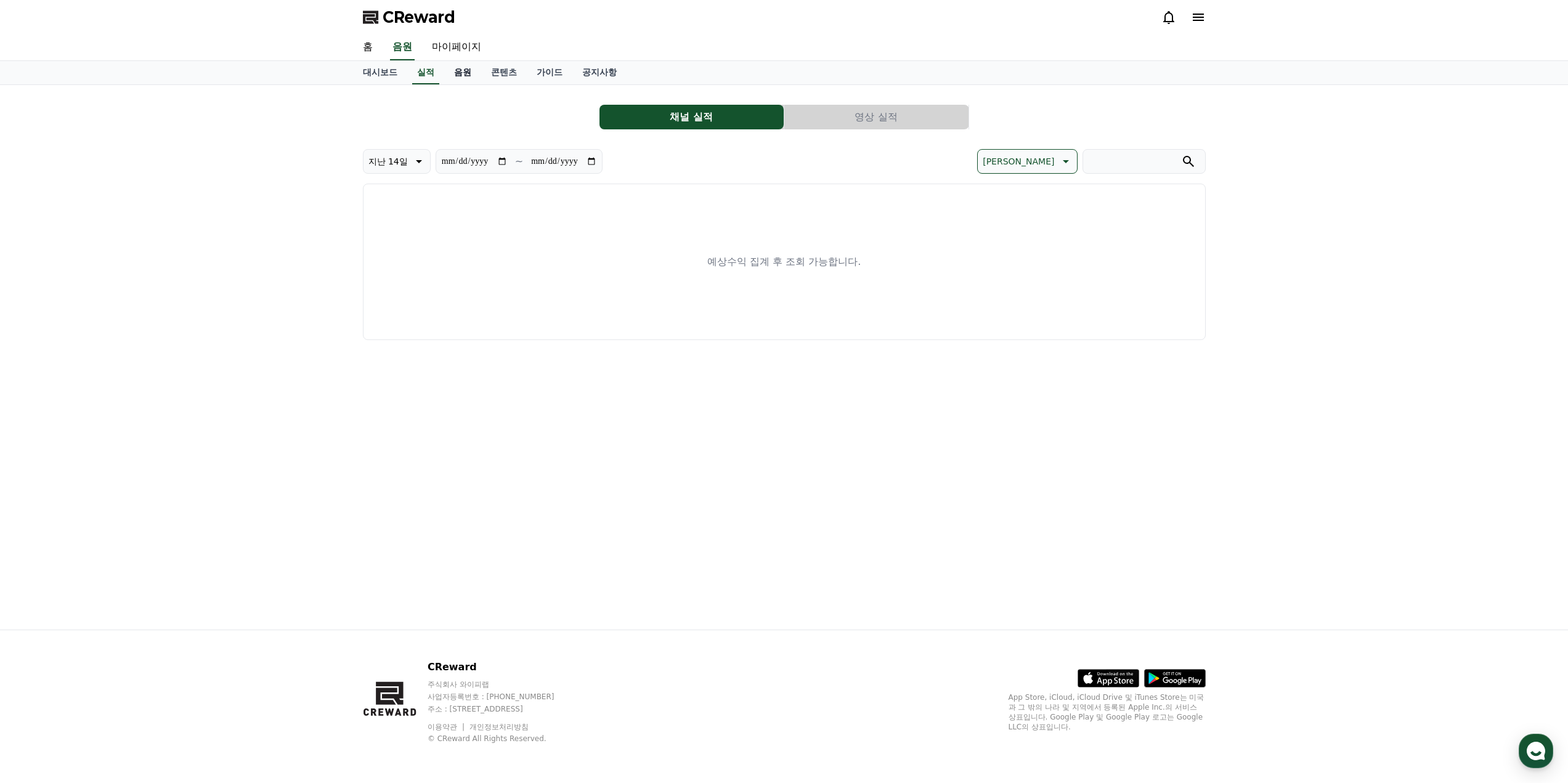
click at [460, 70] on link "음원" at bounding box center [462, 72] width 37 height 23
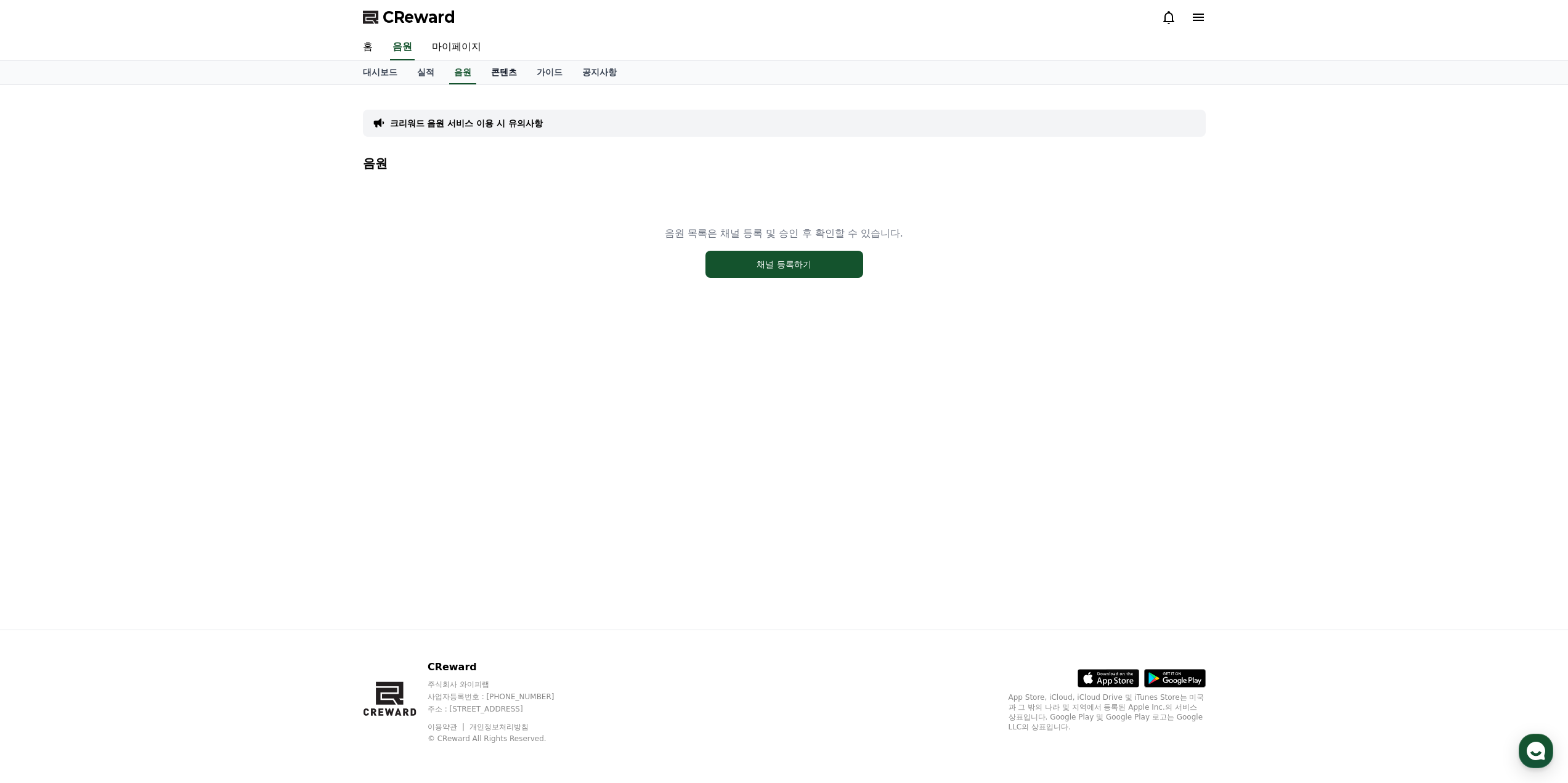
click at [506, 69] on link "콘텐츠" at bounding box center [504, 72] width 46 height 23
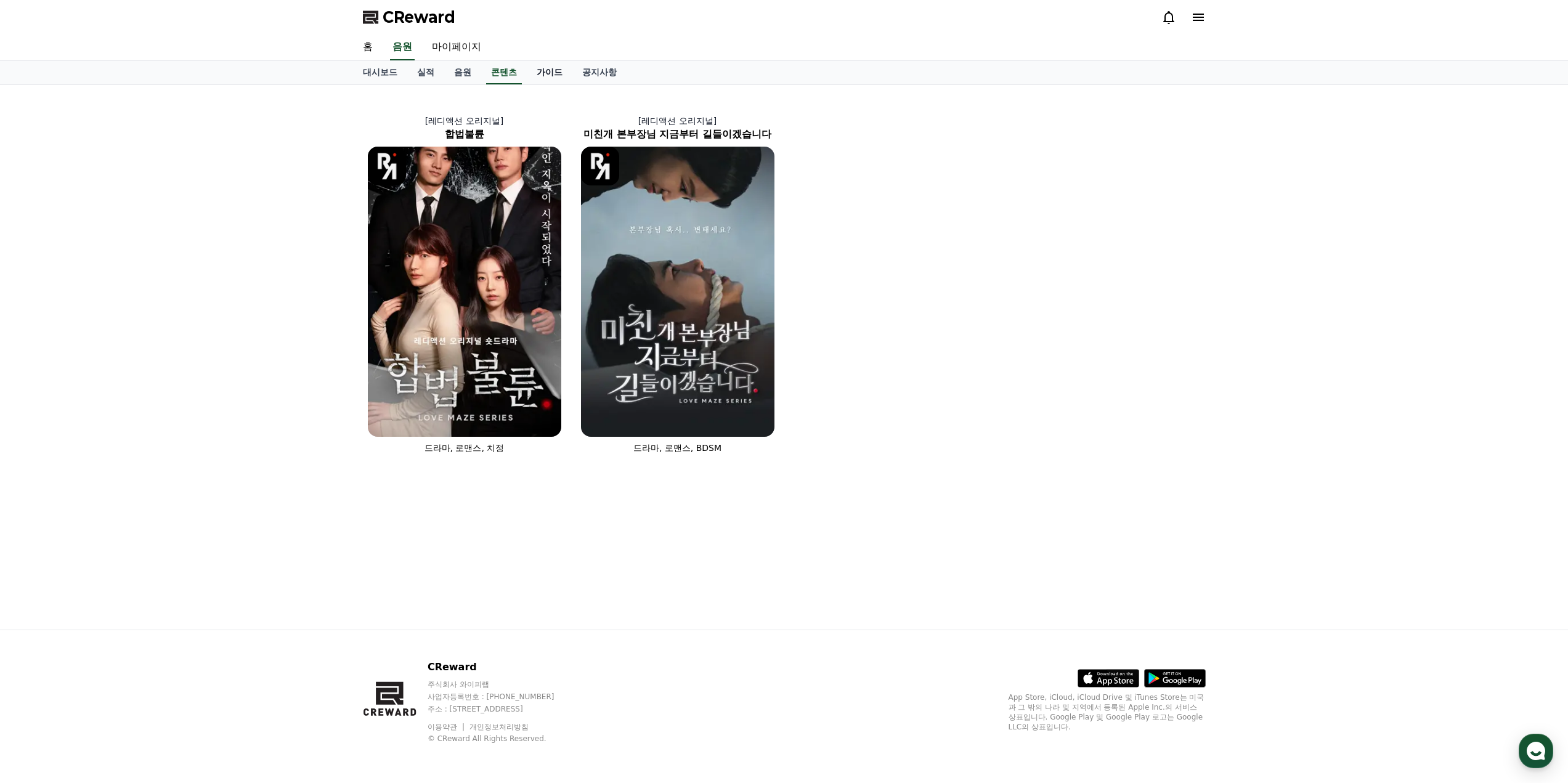
click at [564, 69] on link "가이드" at bounding box center [549, 72] width 46 height 23
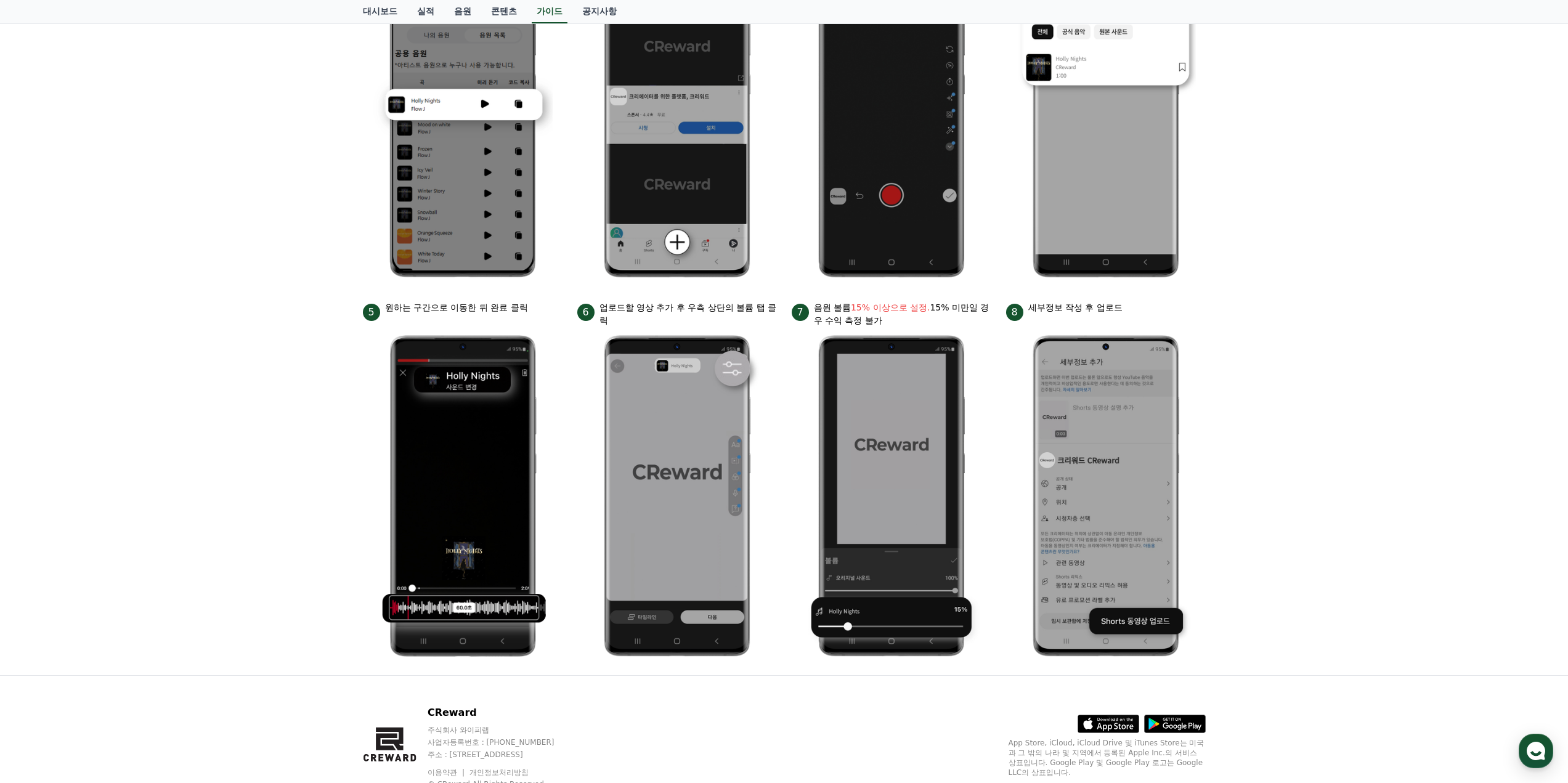
scroll to position [356, 0]
